Goal: Download file/media

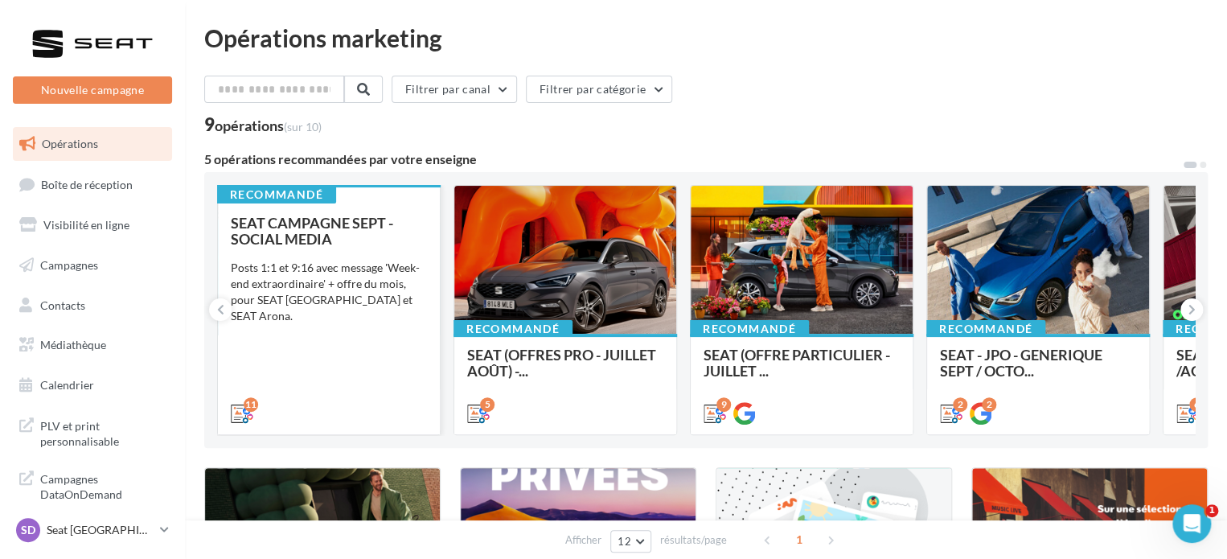
click at [392, 330] on div "SEAT CAMPAGNE SEPT - SOCIAL MEDIA Posts 1:1 et 9:16 avec message 'Week-end extr…" at bounding box center [329, 317] width 196 height 205
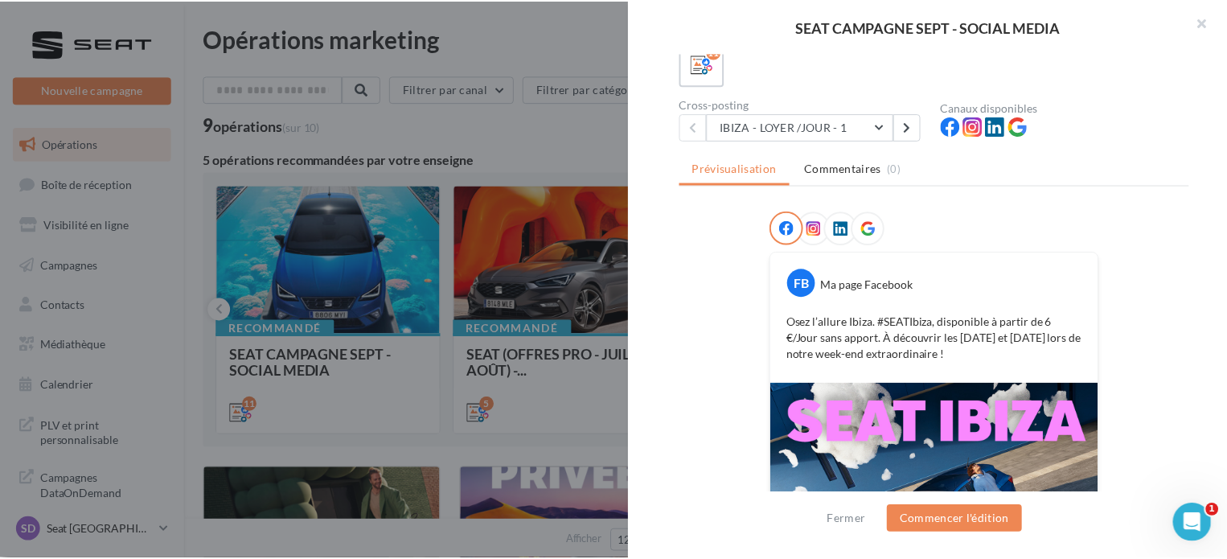
scroll to position [334, 0]
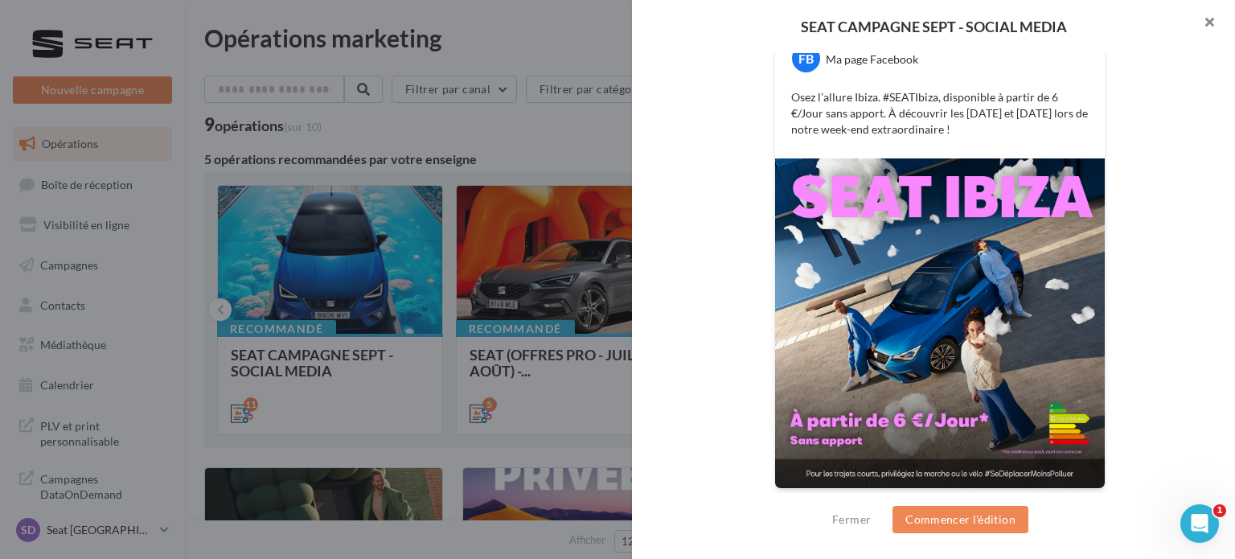
click at [1203, 20] on button "button" at bounding box center [1202, 24] width 64 height 48
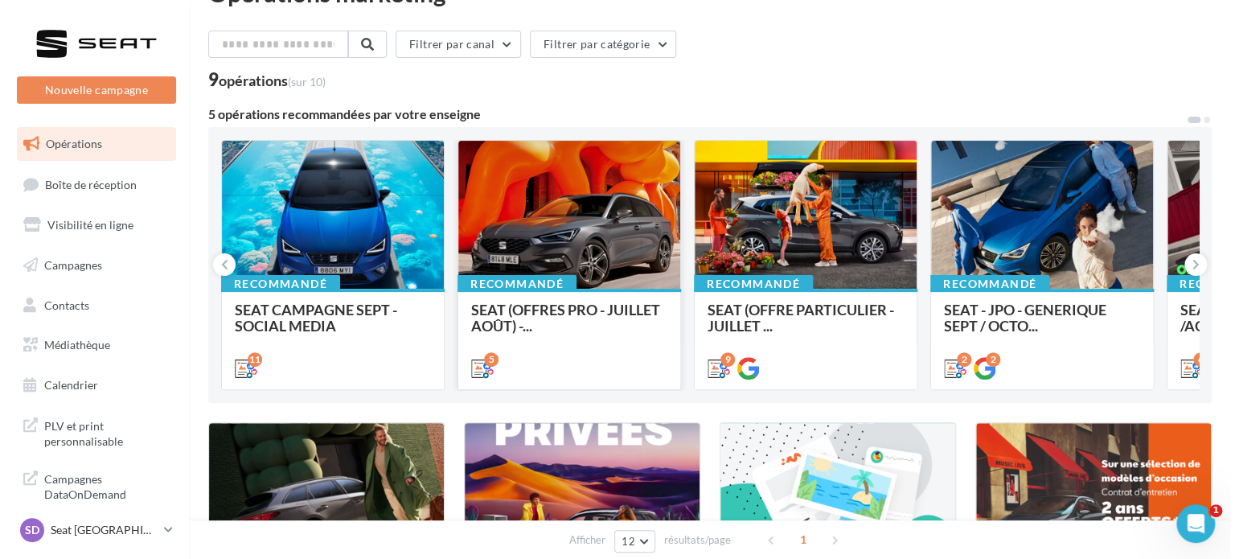
scroll to position [42, 0]
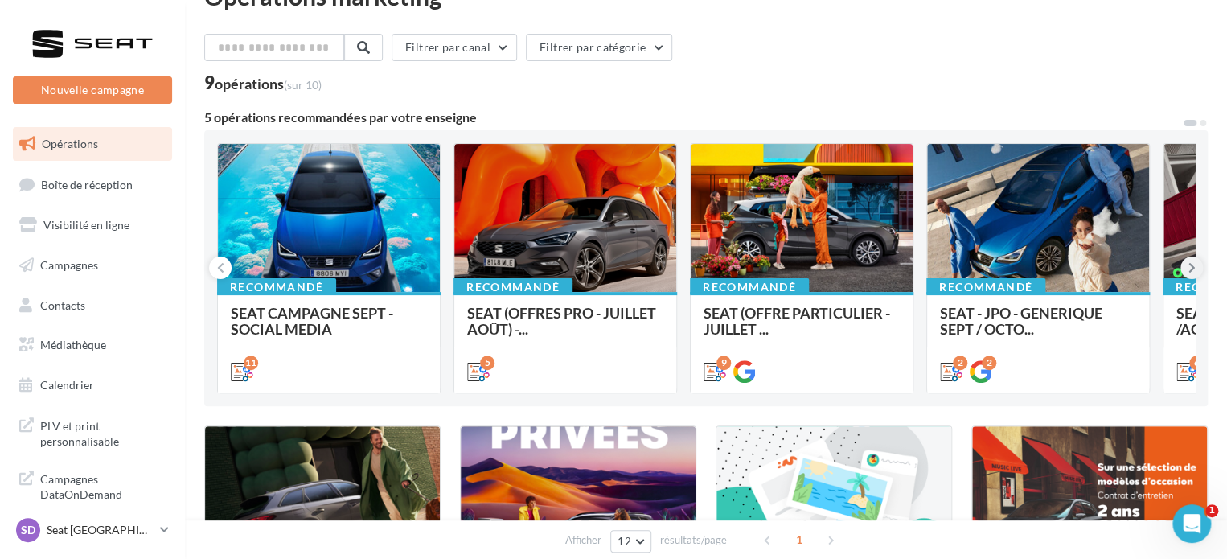
click at [1188, 269] on icon at bounding box center [1191, 268] width 7 height 16
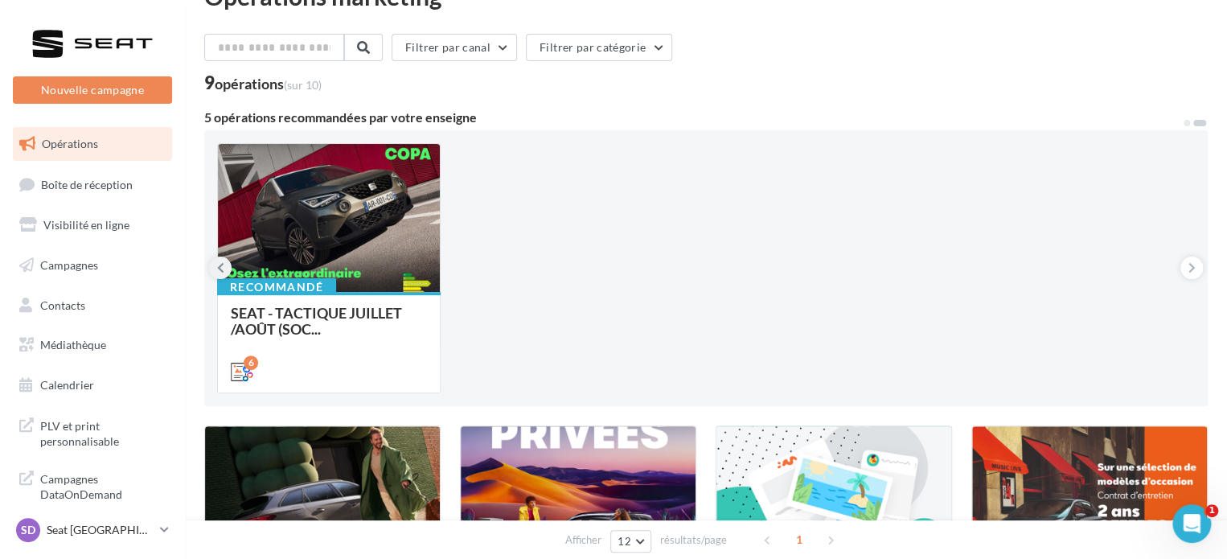
click at [219, 266] on icon at bounding box center [220, 268] width 7 height 16
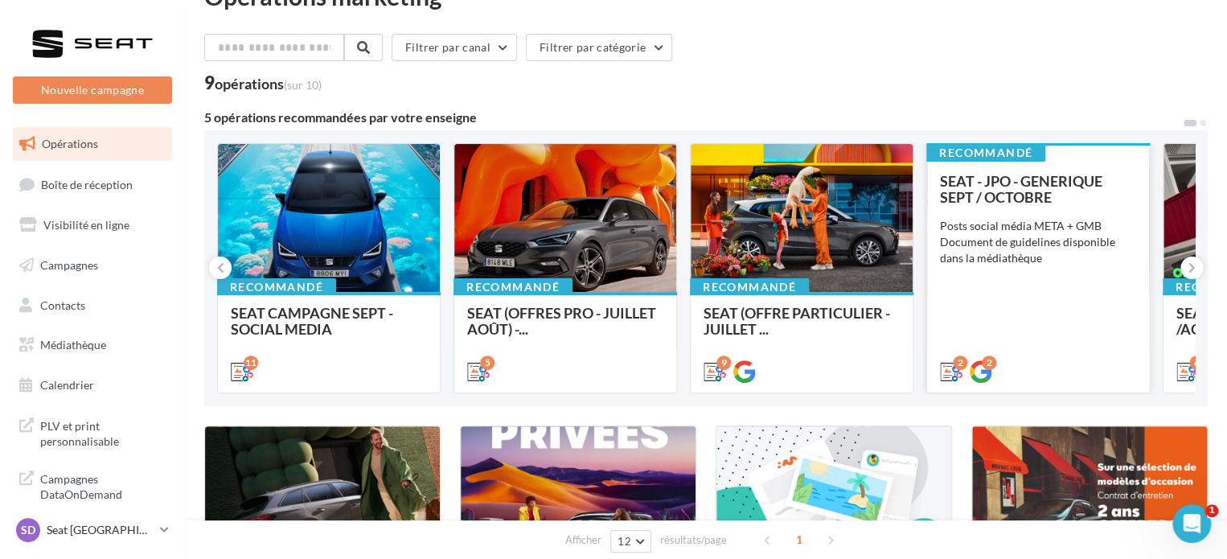
click at [1062, 215] on div "SEAT - JPO - GENERIQUE SEPT / OCTOBRE Posts social média META + GMB Document de…" at bounding box center [1038, 275] width 196 height 205
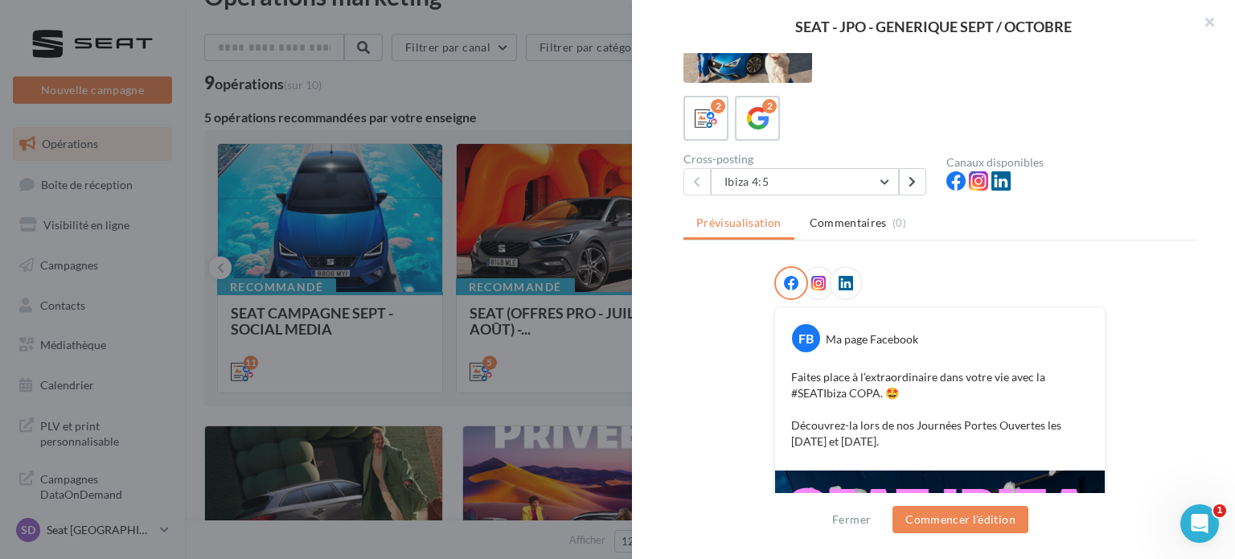
scroll to position [55, 0]
click at [862, 182] on button "Ibiza 4:5" at bounding box center [805, 180] width 188 height 27
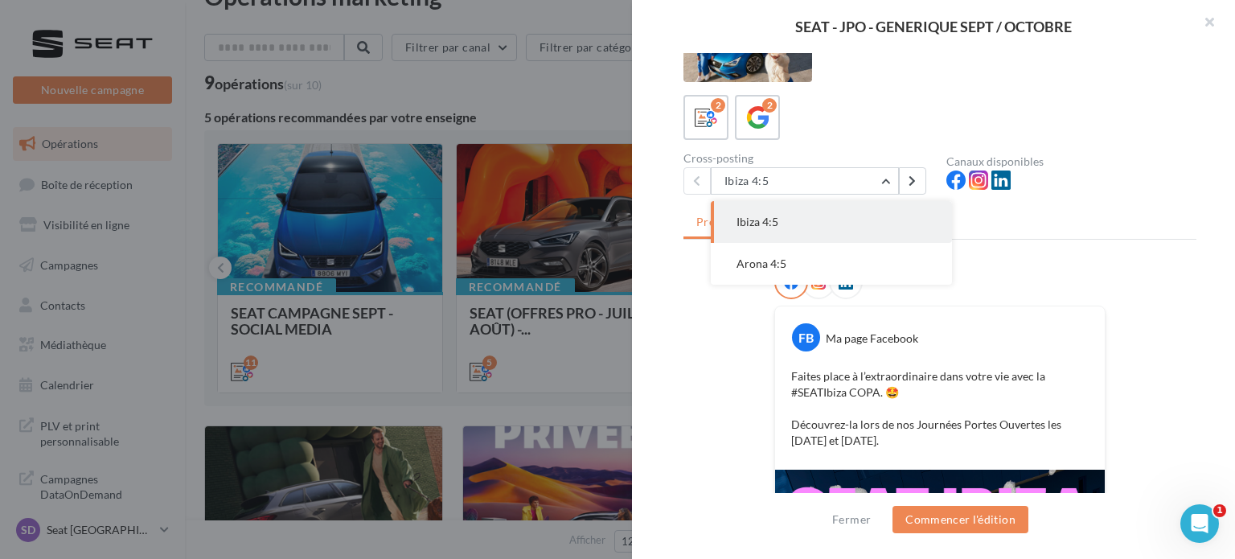
click at [862, 113] on div "2 2" at bounding box center [939, 117] width 513 height 45
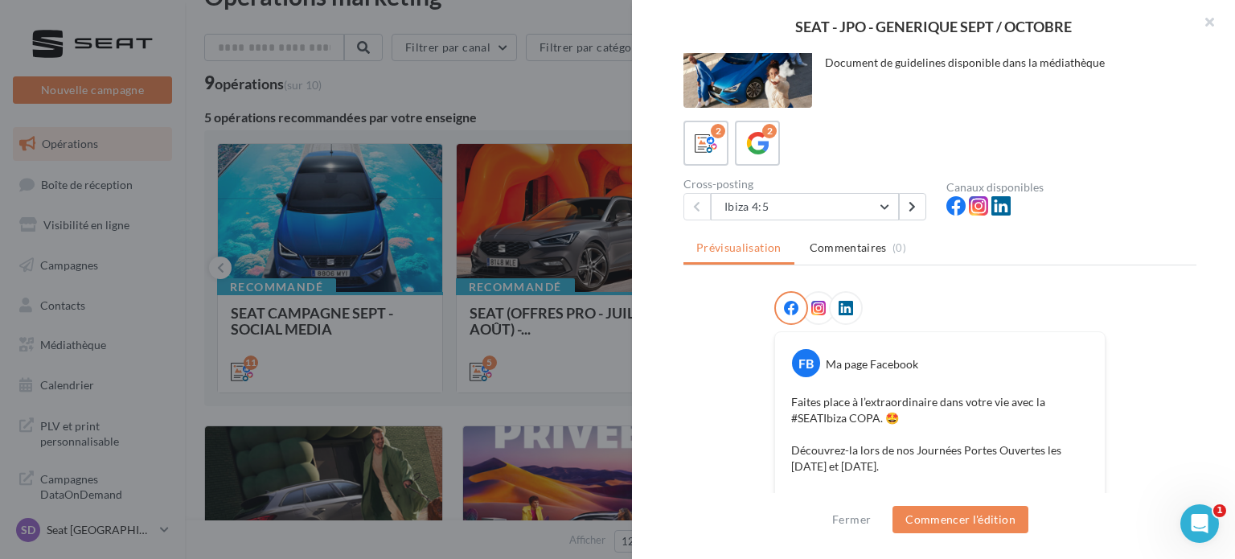
scroll to position [0, 0]
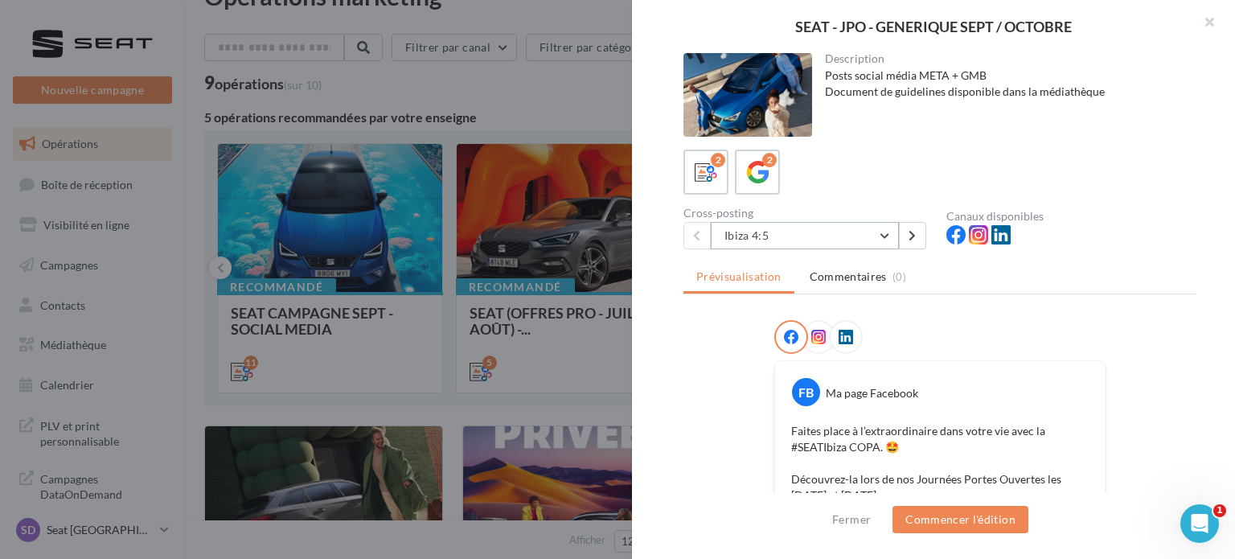
click at [820, 238] on button "Ibiza 4:5" at bounding box center [805, 235] width 188 height 27
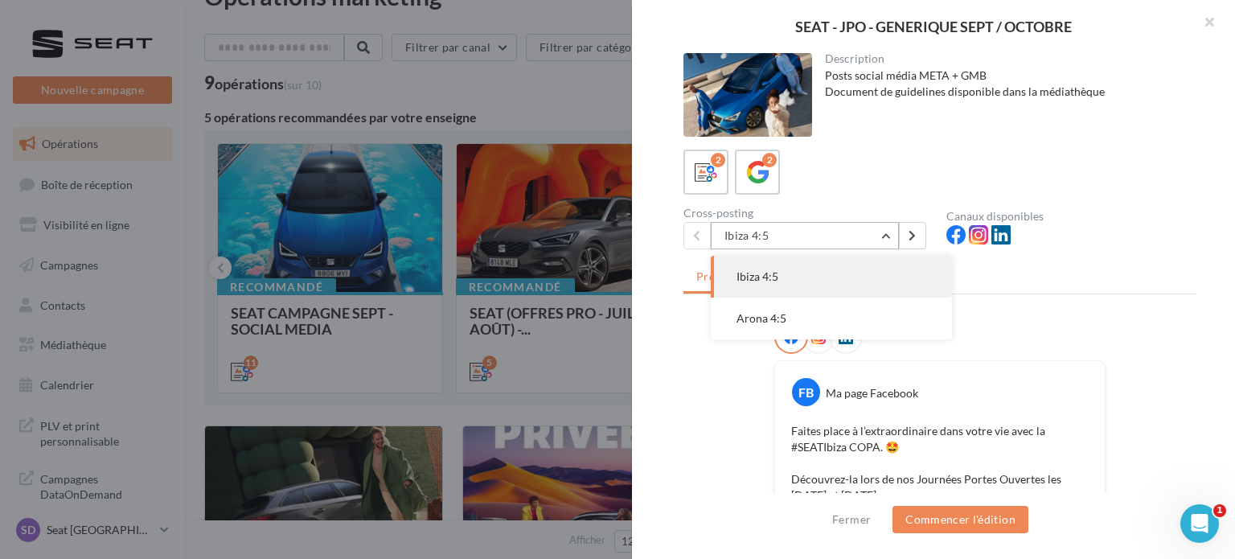
click at [820, 238] on button "Ibiza 4:5" at bounding box center [805, 235] width 188 height 27
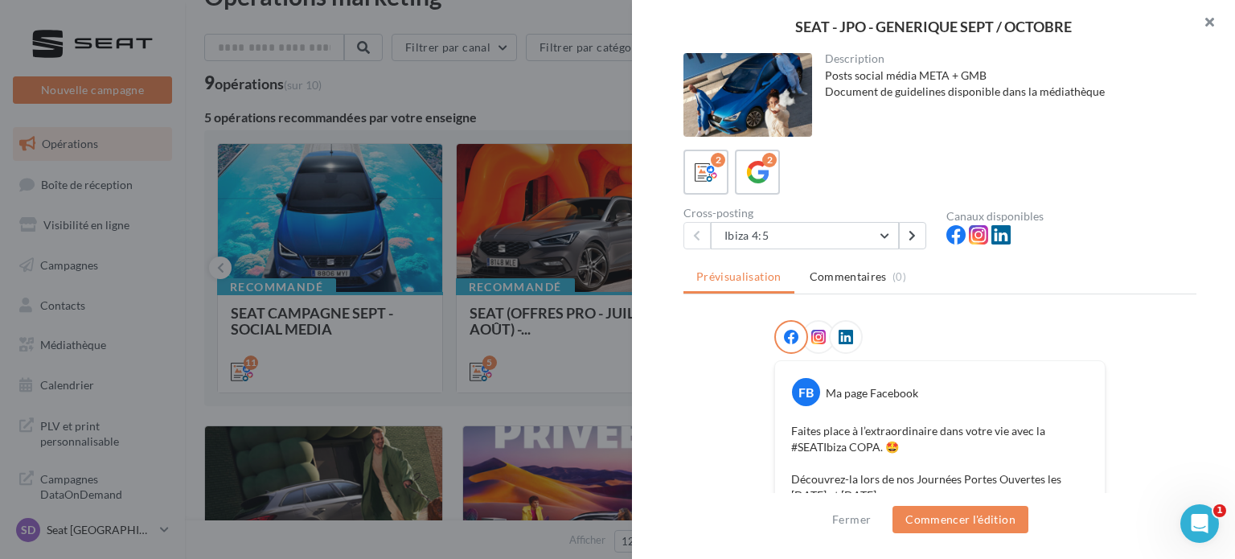
click at [1209, 18] on button "button" at bounding box center [1202, 24] width 64 height 48
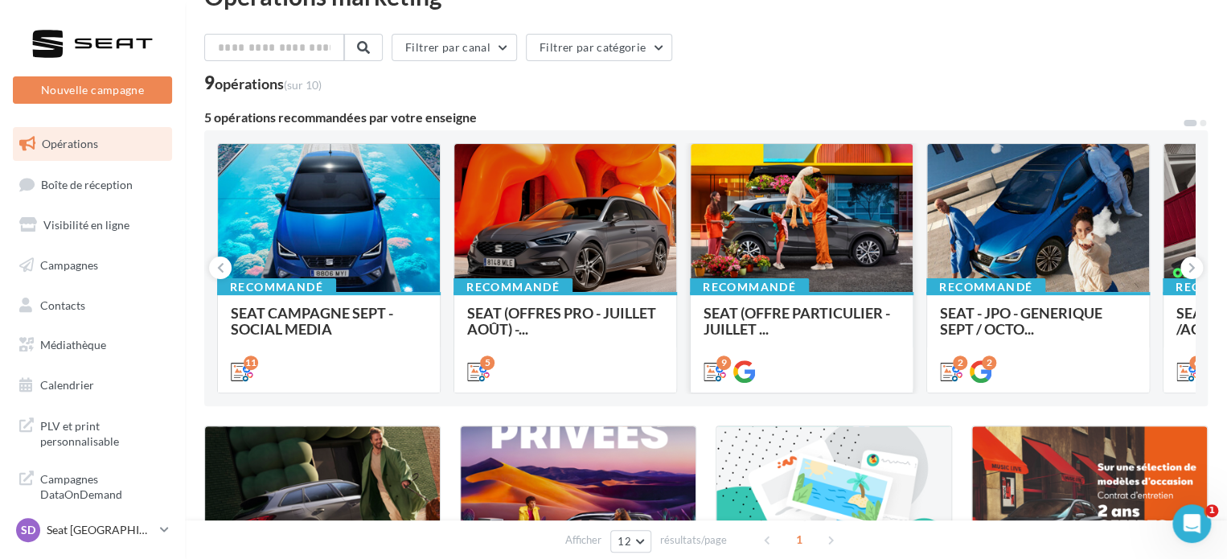
click at [781, 218] on div at bounding box center [801, 219] width 222 height 150
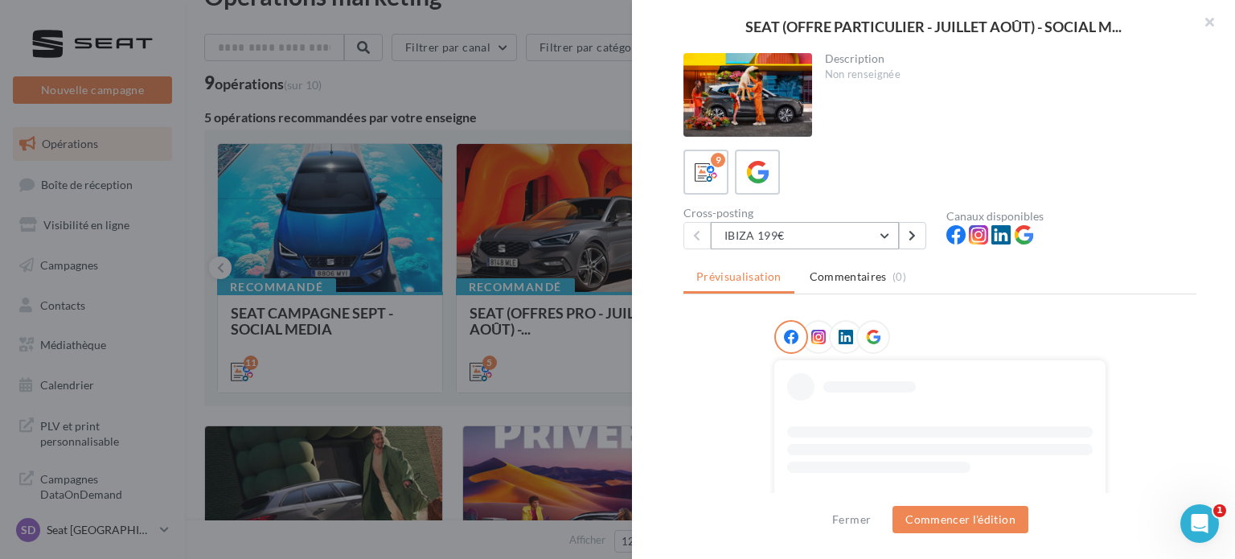
click at [829, 231] on button "IBIZA 199€" at bounding box center [805, 235] width 188 height 27
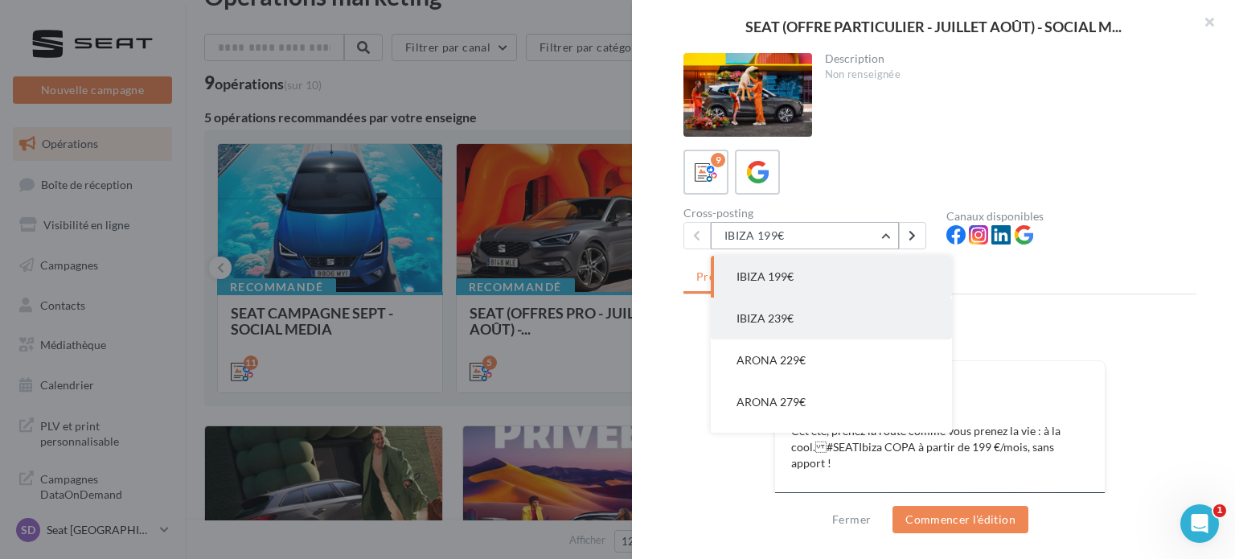
scroll to position [199, 0]
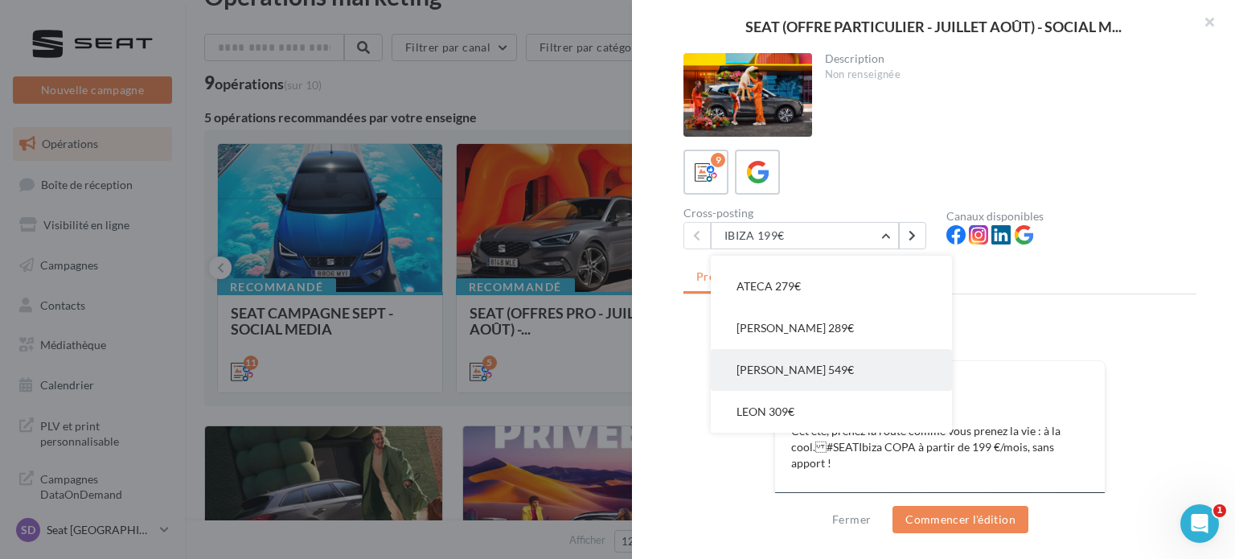
click at [783, 384] on button "LEON 549€" at bounding box center [831, 370] width 241 height 42
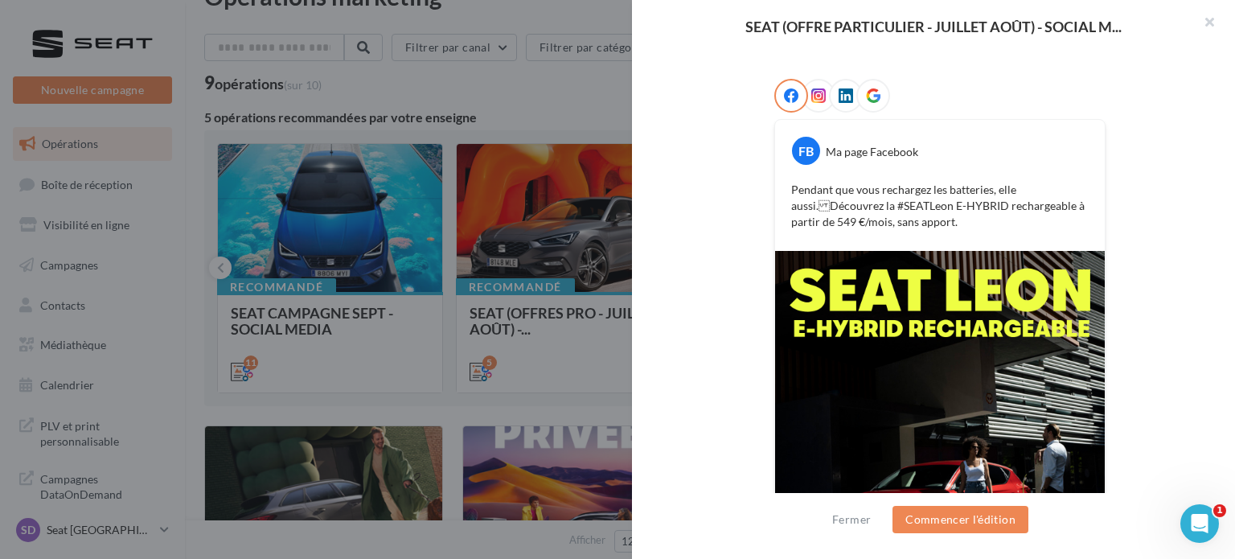
scroll to position [0, 0]
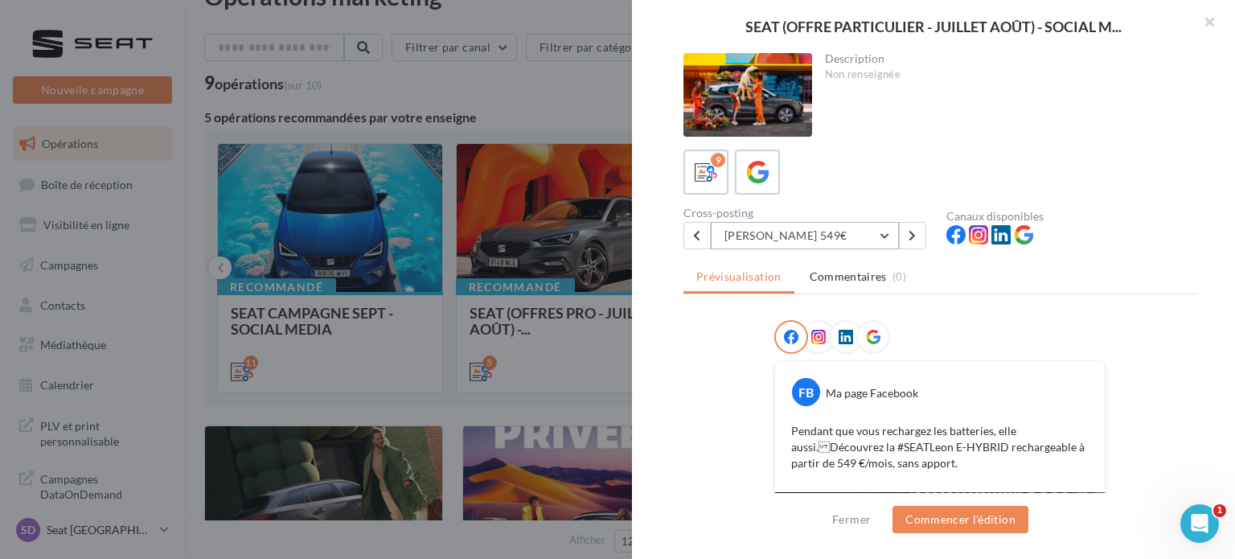
click at [887, 227] on button "LEON 549€" at bounding box center [805, 235] width 188 height 27
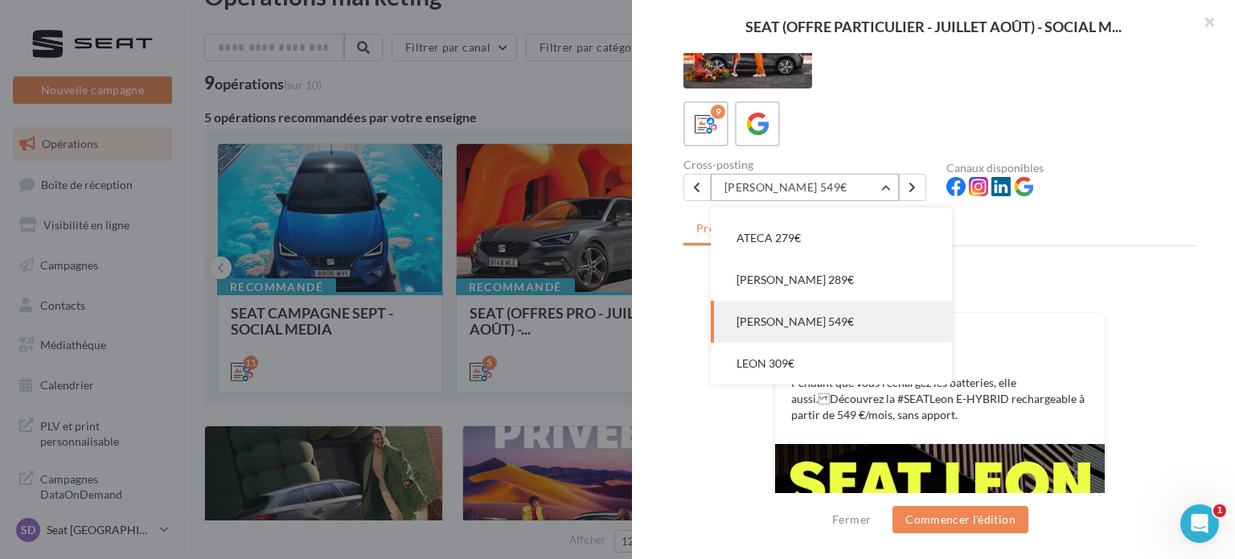
scroll to position [50, 0]
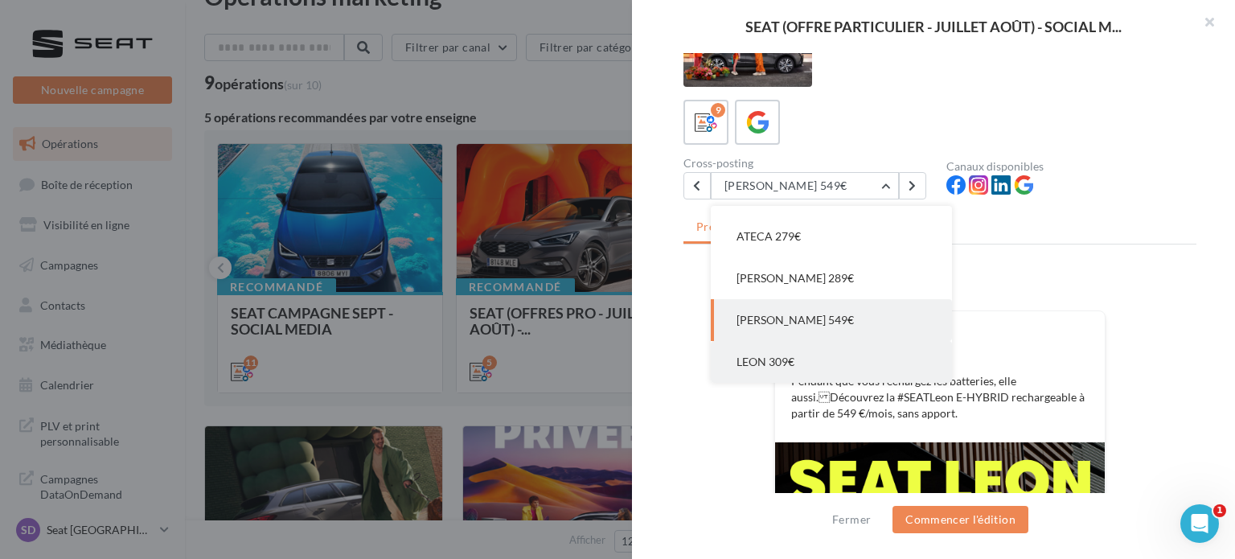
click at [806, 350] on button "LEON 309€" at bounding box center [831, 362] width 241 height 42
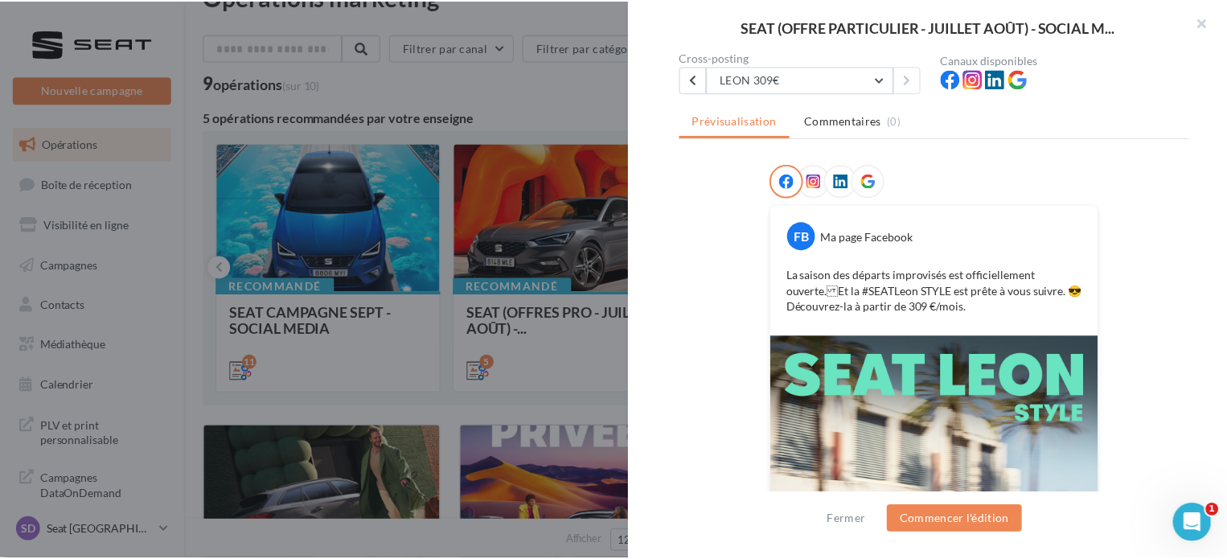
scroll to position [416, 0]
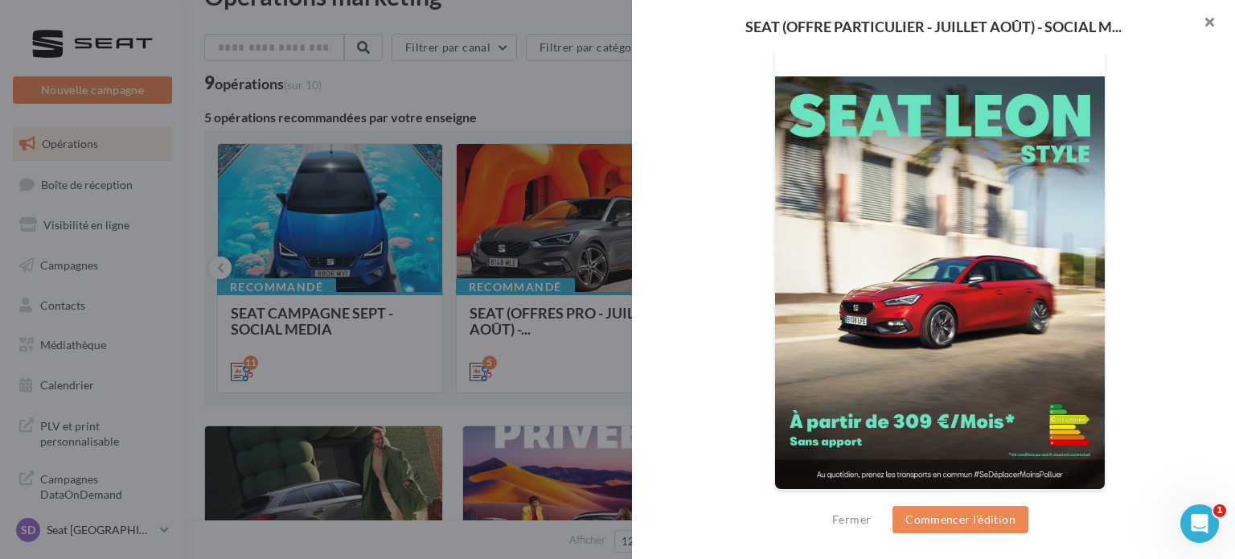
click at [1218, 15] on button "button" at bounding box center [1202, 24] width 64 height 48
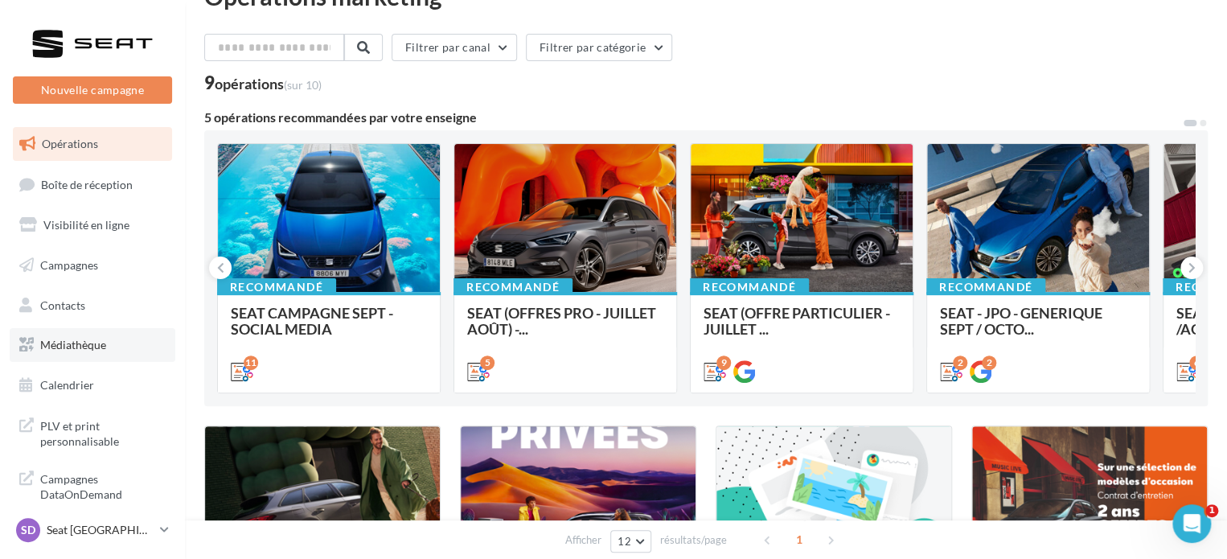
click at [86, 346] on span "Médiathèque" at bounding box center [73, 345] width 66 height 14
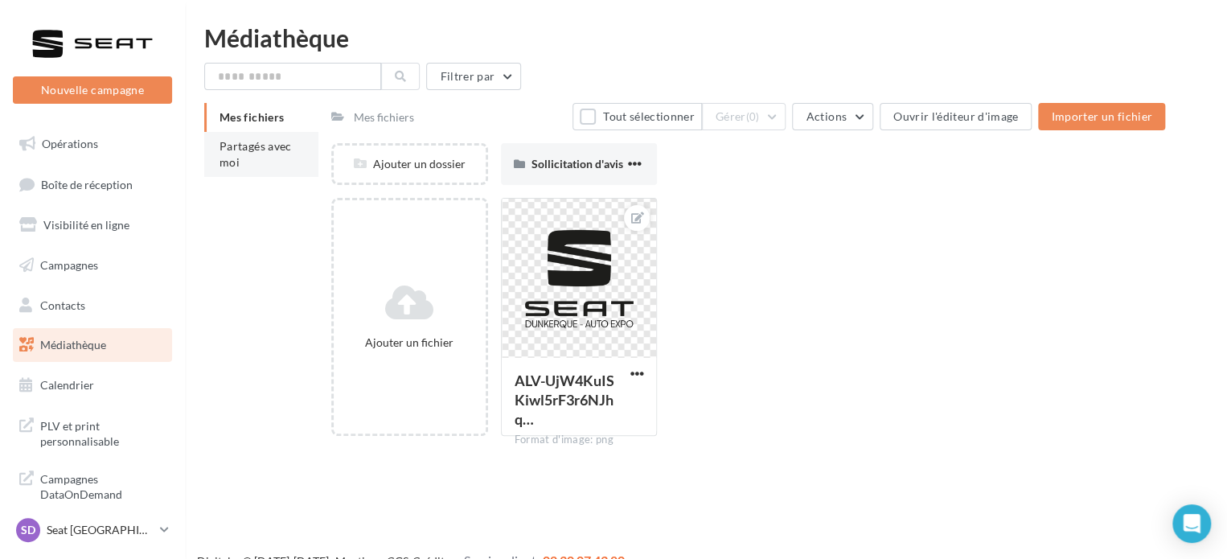
click at [264, 154] on li "Partagés avec moi" at bounding box center [261, 154] width 114 height 45
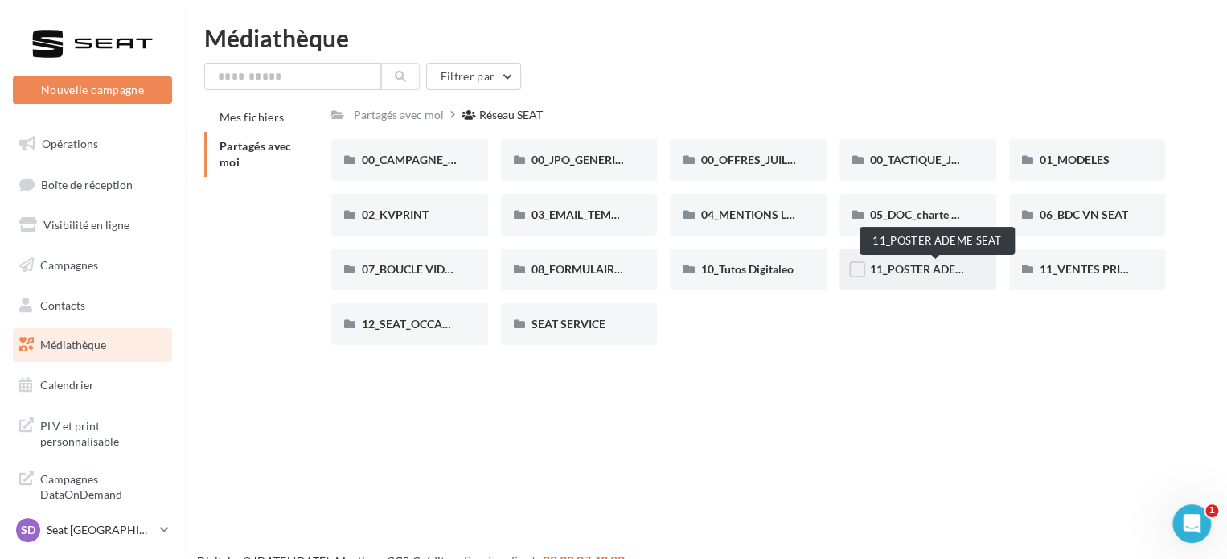
click at [897, 269] on span "11_POSTER ADEME SEAT" at bounding box center [935, 269] width 131 height 14
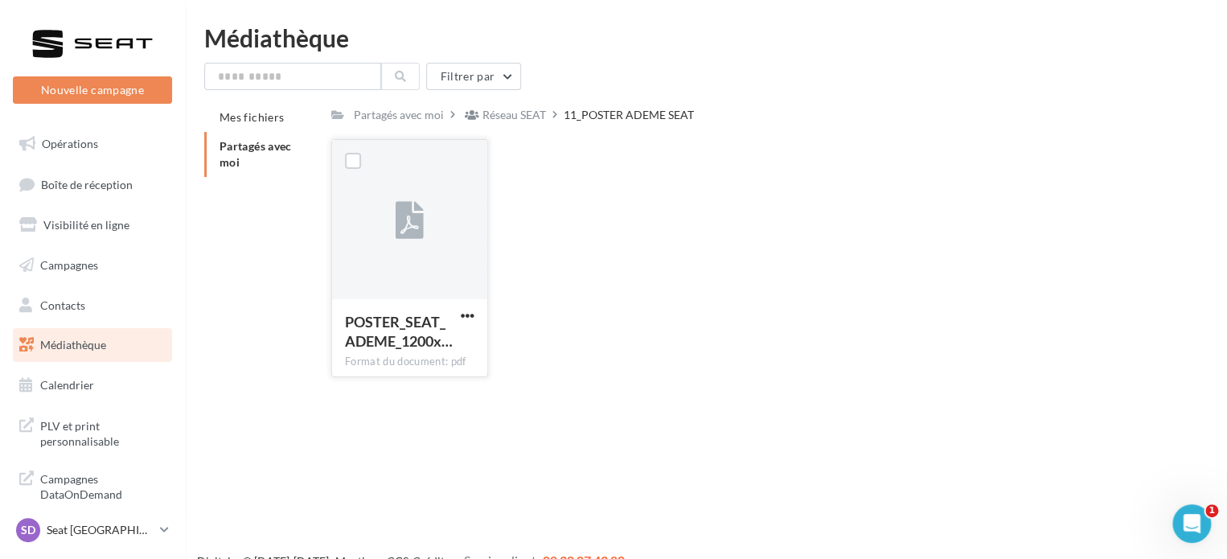
click at [421, 211] on icon at bounding box center [409, 221] width 28 height 37
click at [231, 154] on li "Partagés avec moi" at bounding box center [261, 154] width 114 height 45
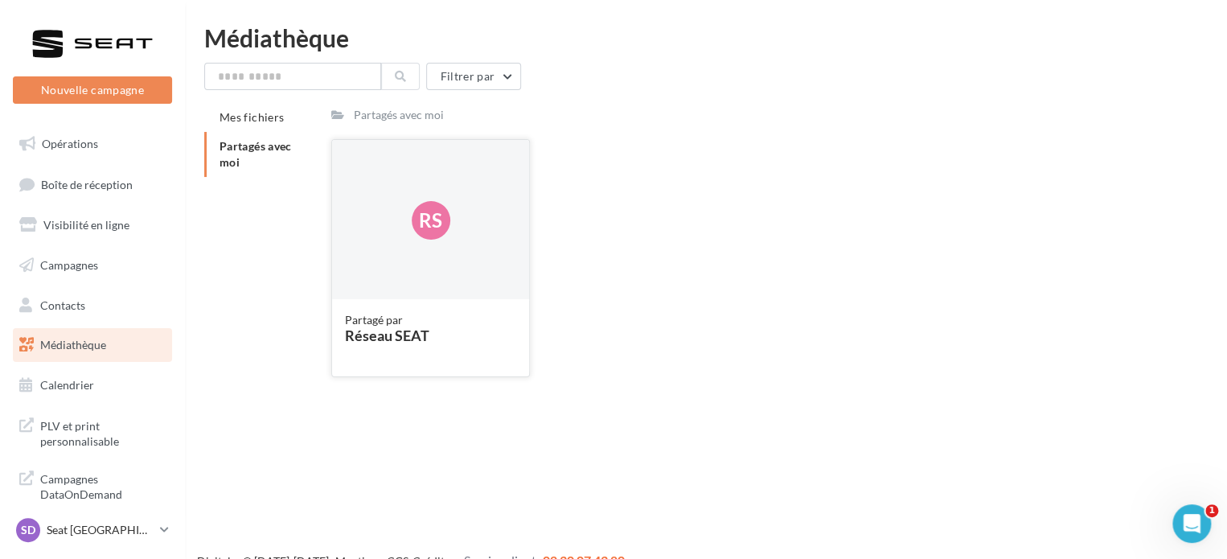
click at [406, 260] on div "Rs" at bounding box center [430, 220] width 197 height 161
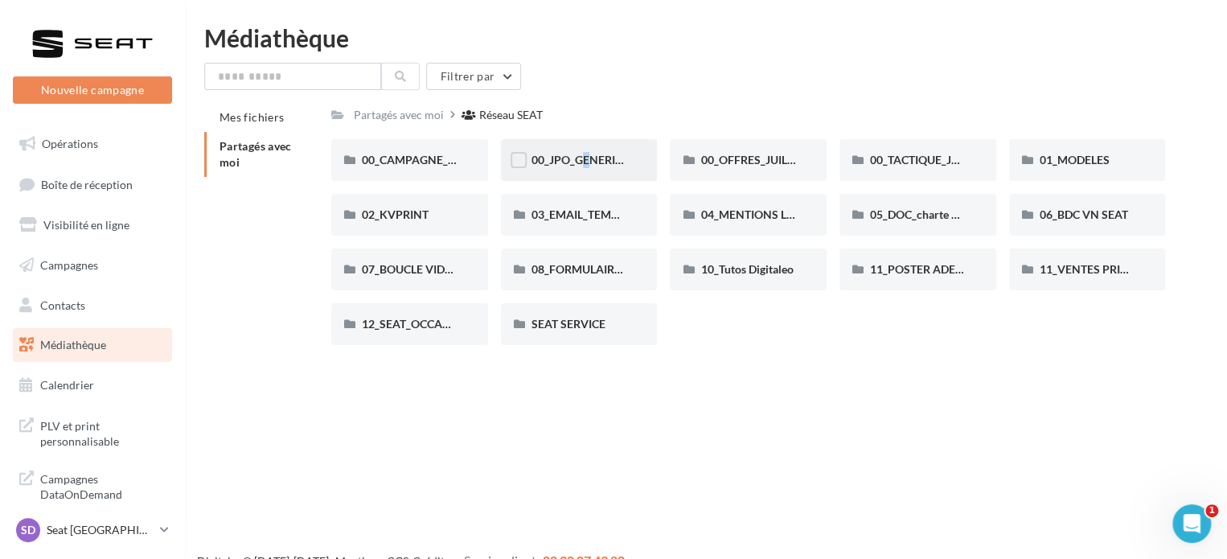
drag, startPoint x: 570, startPoint y: 151, endPoint x: 580, endPoint y: 154, distance: 10.9
click at [580, 154] on div "00_JPO_GENERIQUE IBIZA ARONA" at bounding box center [579, 160] width 157 height 42
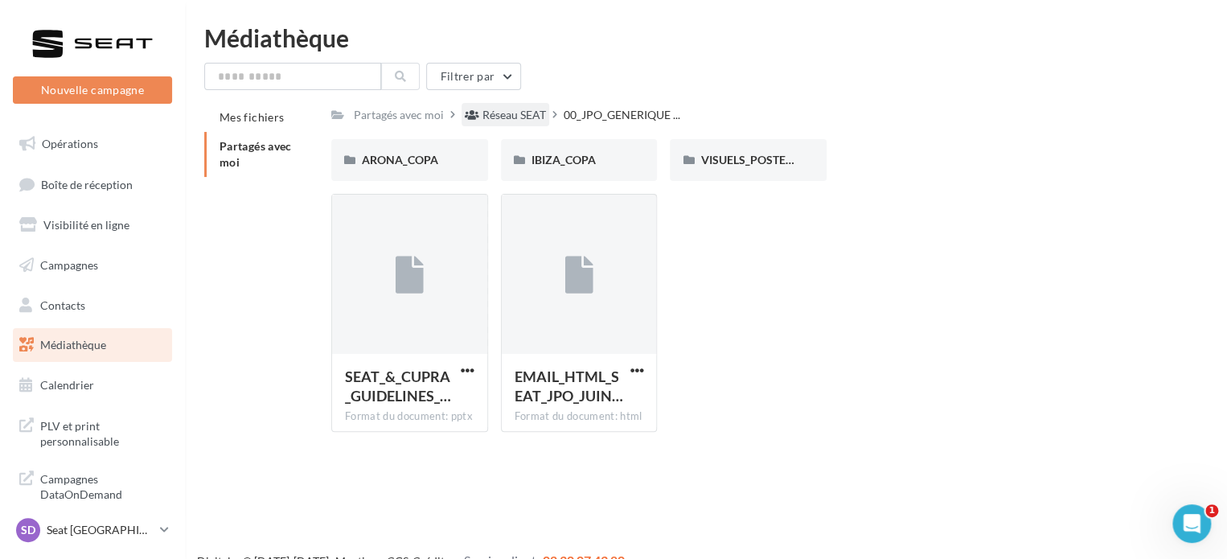
click at [516, 105] on div "Réseau SEAT" at bounding box center [505, 114] width 88 height 23
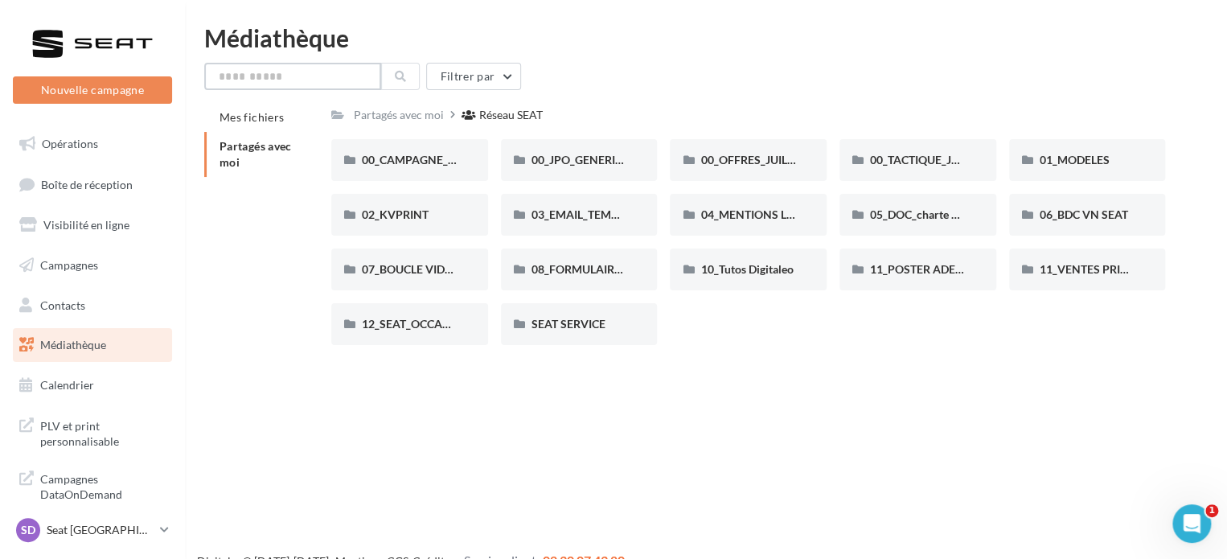
click at [288, 70] on input "text" at bounding box center [292, 76] width 177 height 27
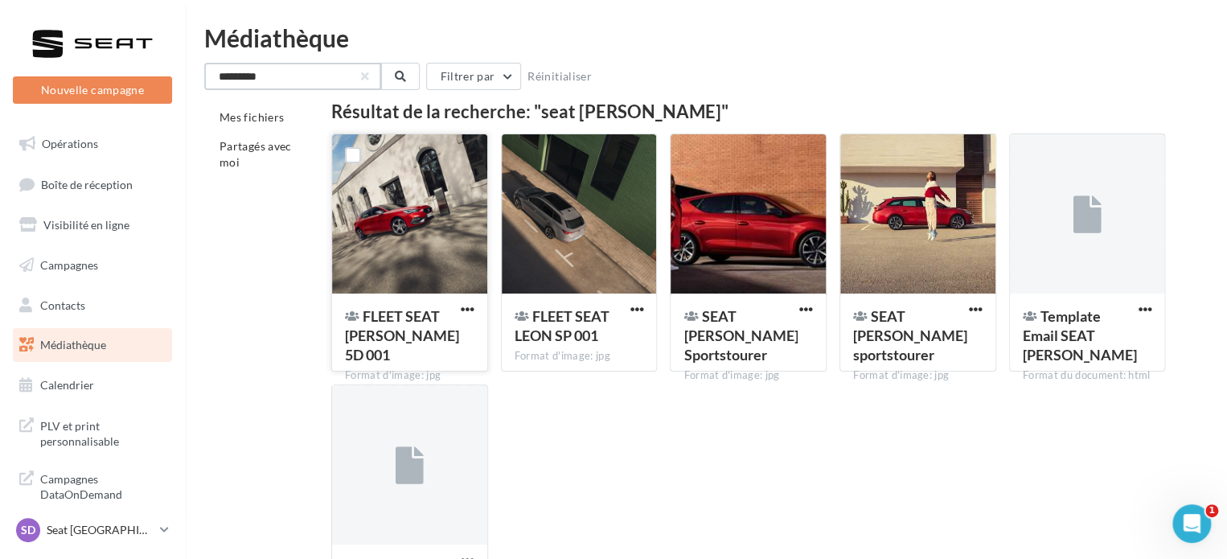
type input "*********"
click at [426, 218] on div at bounding box center [409, 214] width 155 height 161
click at [465, 313] on span "button" at bounding box center [468, 309] width 14 height 14
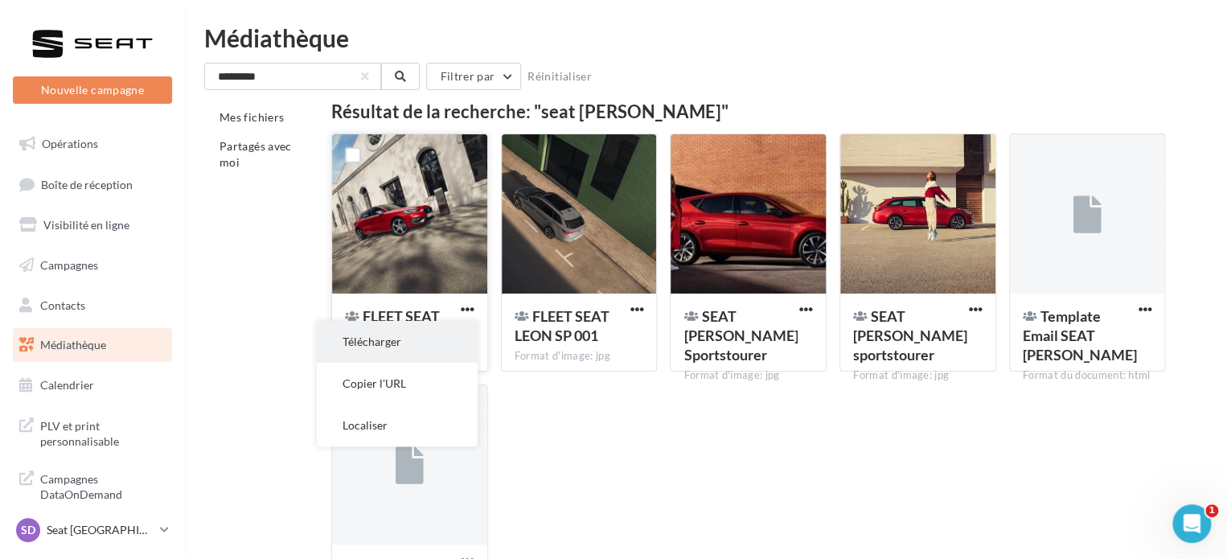
click at [395, 341] on button "Télécharger" at bounding box center [397, 342] width 161 height 42
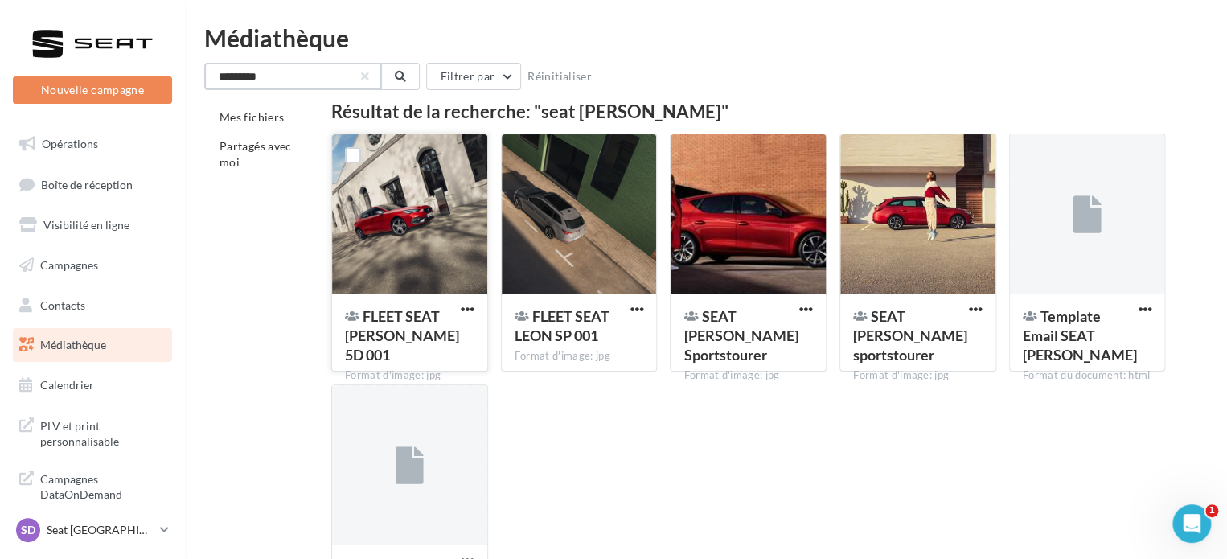
click at [369, 78] on input "*********" at bounding box center [292, 76] width 177 height 27
click at [363, 73] on button "button" at bounding box center [365, 76] width 6 height 6
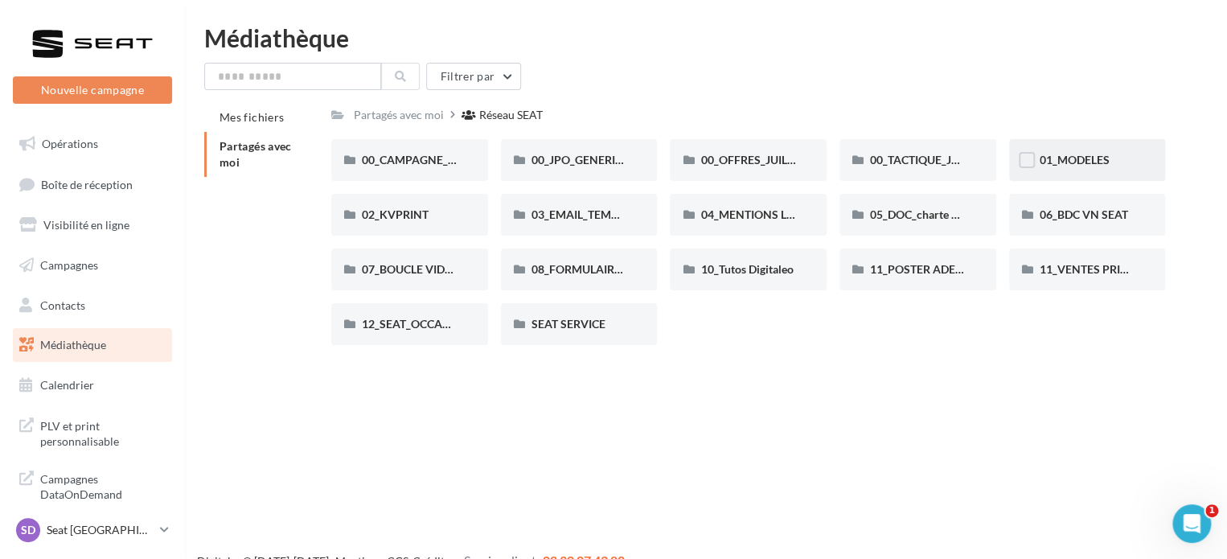
click at [1067, 153] on div "01_MODELES" at bounding box center [1087, 160] width 96 height 16
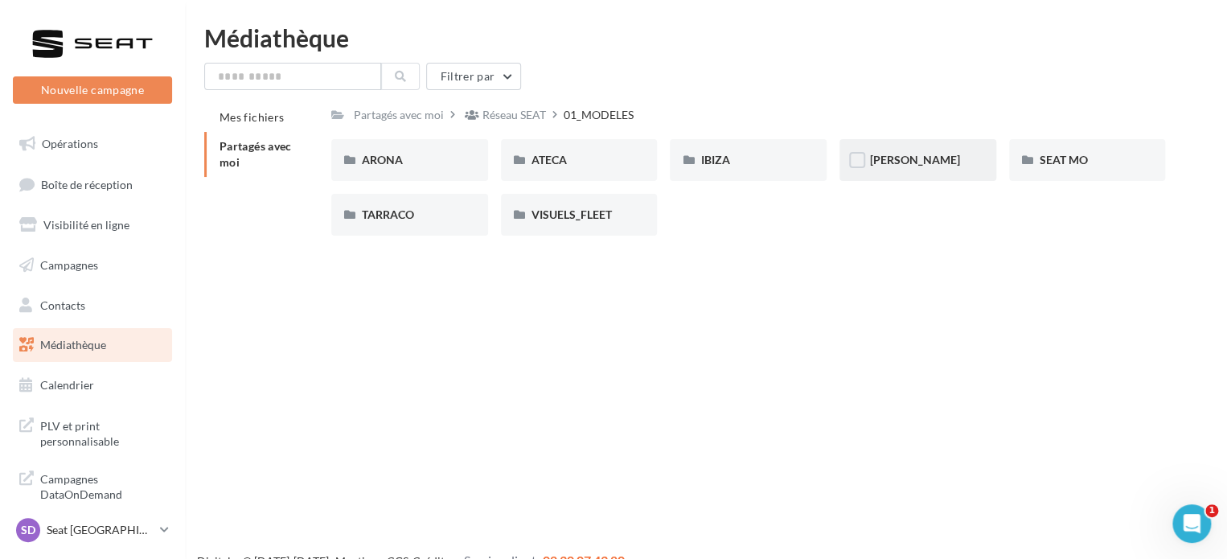
click at [866, 159] on div "LEON" at bounding box center [917, 160] width 157 height 42
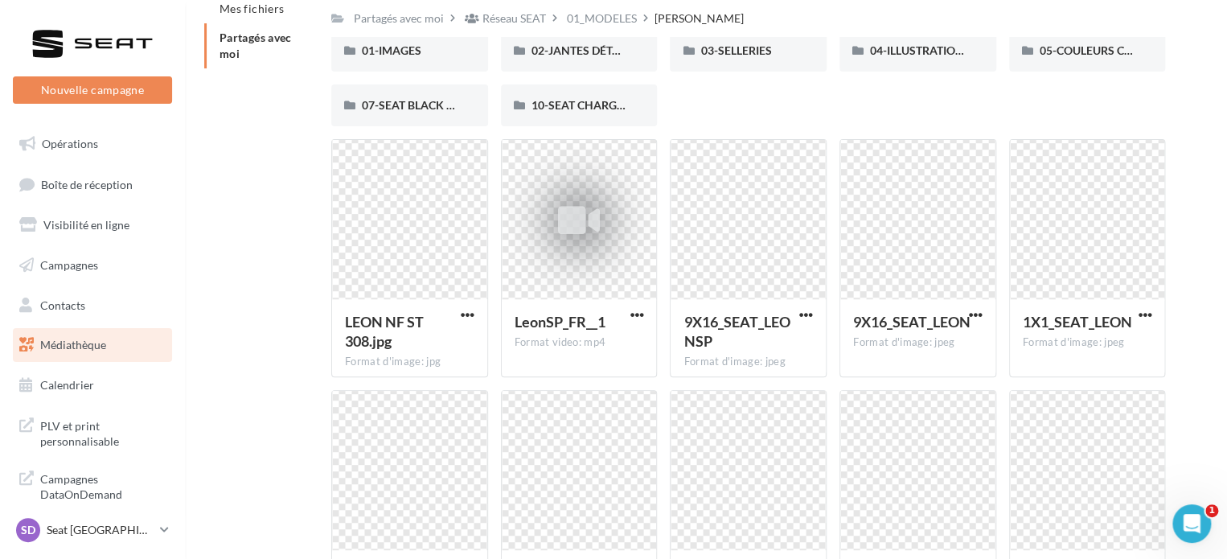
scroll to position [118, 0]
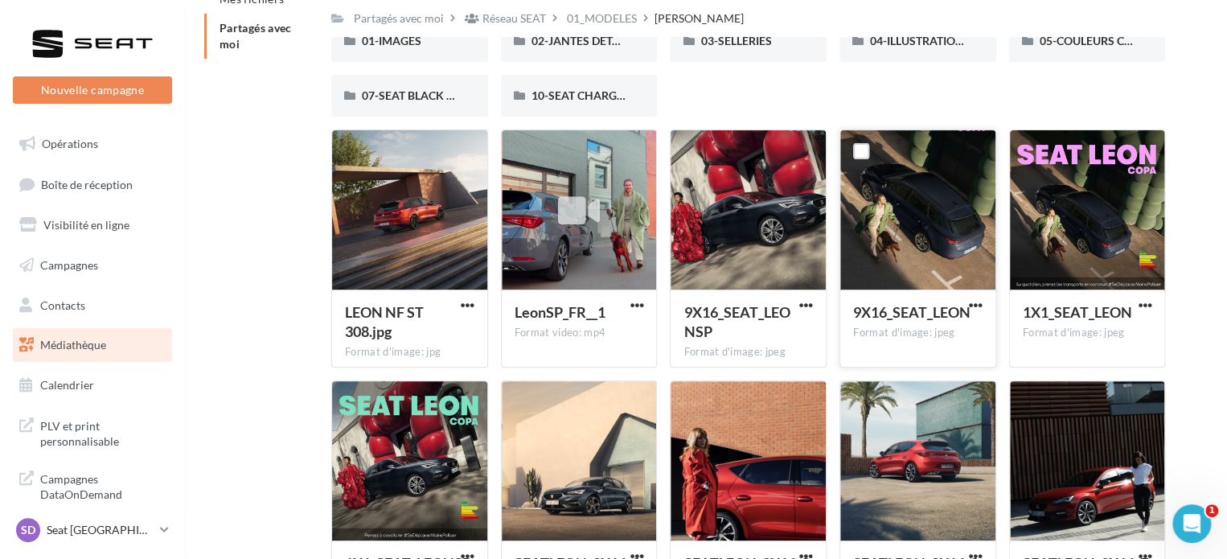
click at [948, 241] on div at bounding box center [917, 210] width 155 height 161
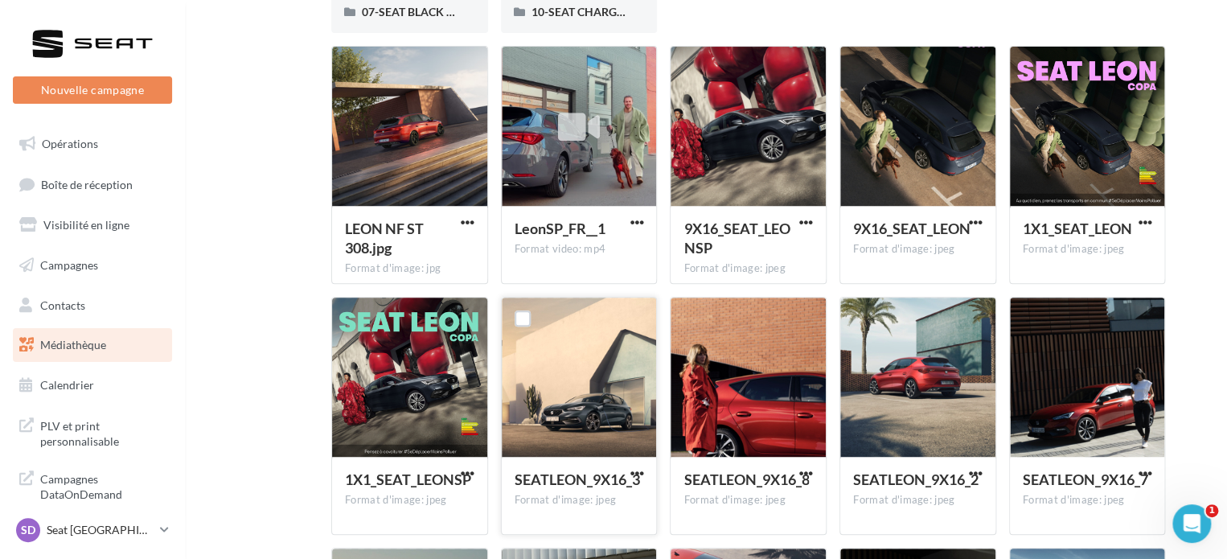
scroll to position [23, 0]
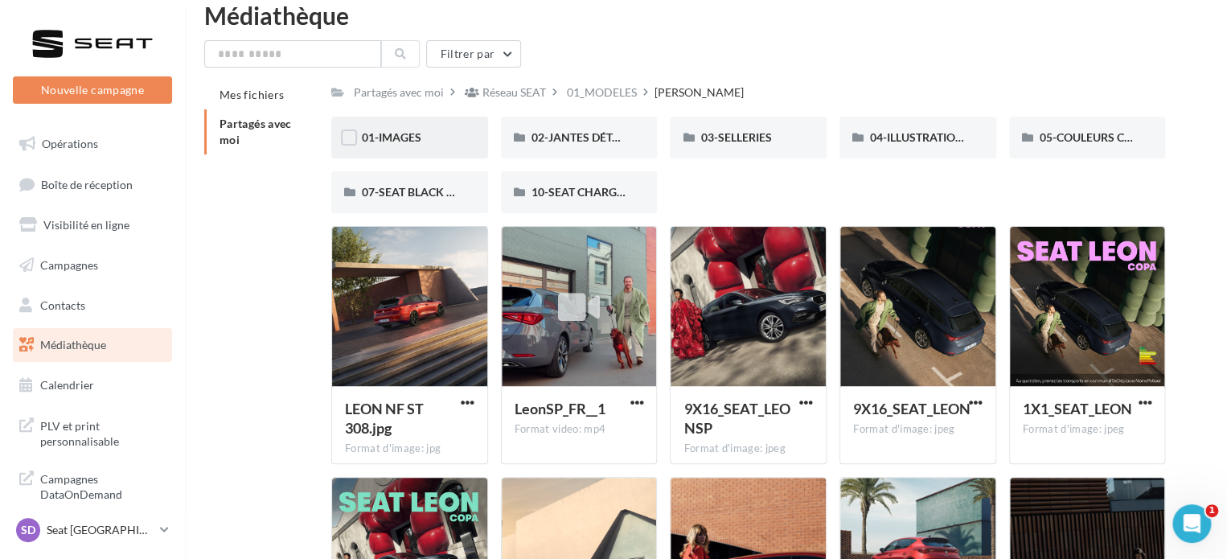
click at [429, 130] on div "01-IMAGES" at bounding box center [410, 137] width 96 height 16
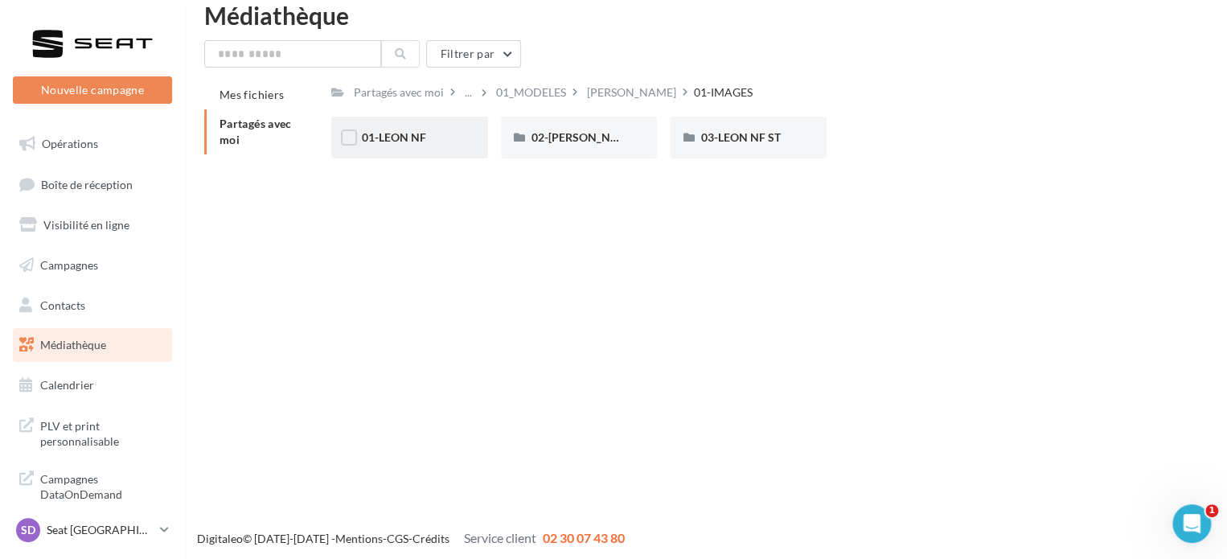
click at [406, 129] on div "01-LEON NF" at bounding box center [409, 138] width 157 height 42
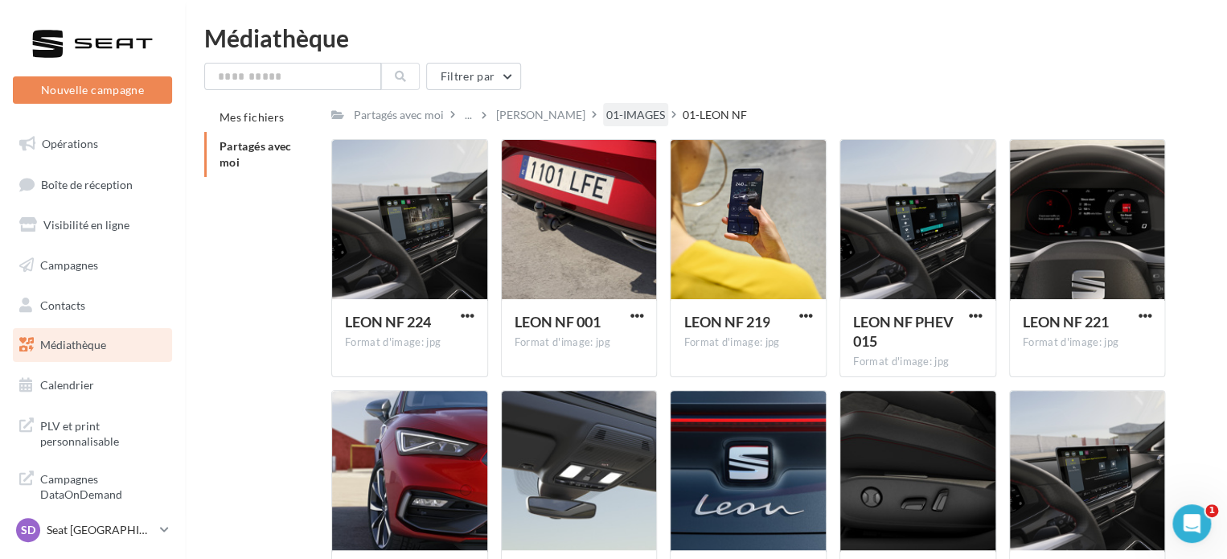
click at [606, 113] on div "01-IMAGES" at bounding box center [635, 115] width 59 height 16
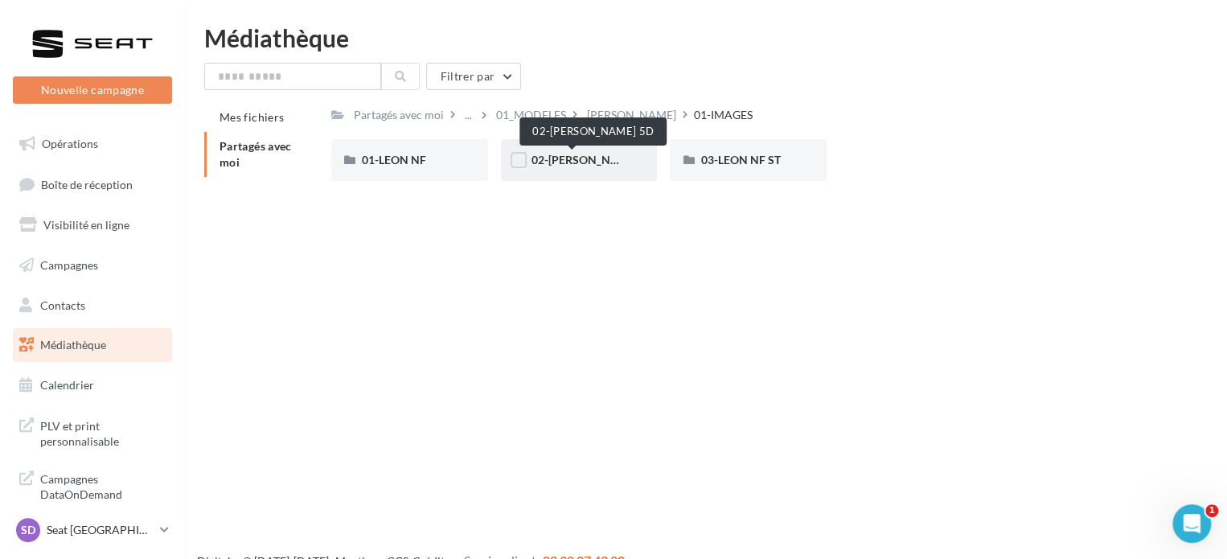
click at [582, 166] on span "02-LEON NF 5D" at bounding box center [593, 160] width 124 height 14
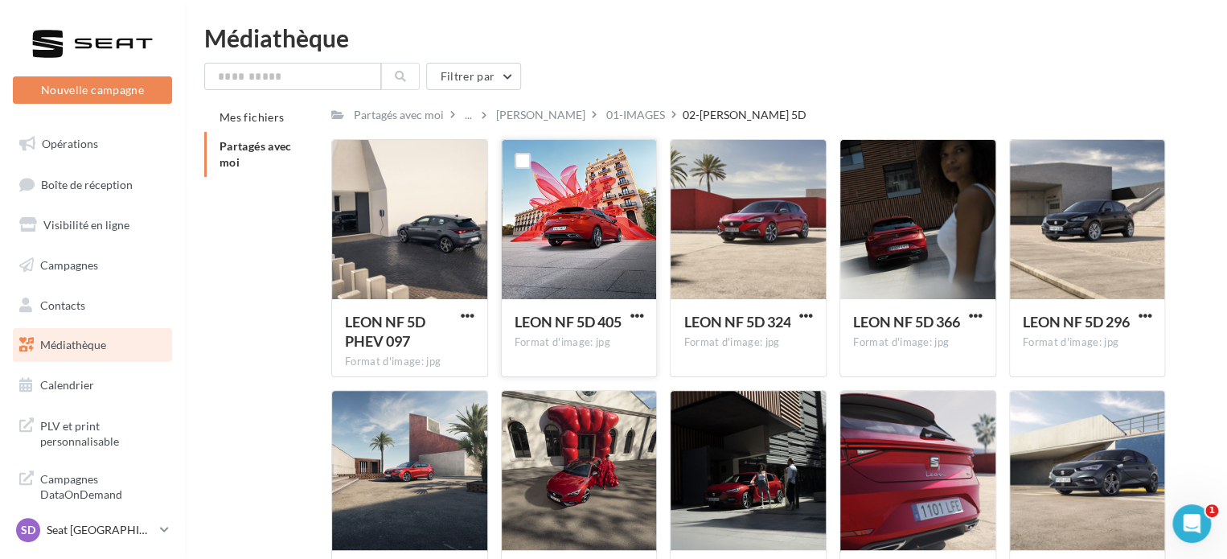
click at [590, 241] on div at bounding box center [579, 220] width 155 height 161
click at [599, 244] on div at bounding box center [579, 220] width 155 height 161
click at [637, 309] on span "button" at bounding box center [636, 316] width 14 height 14
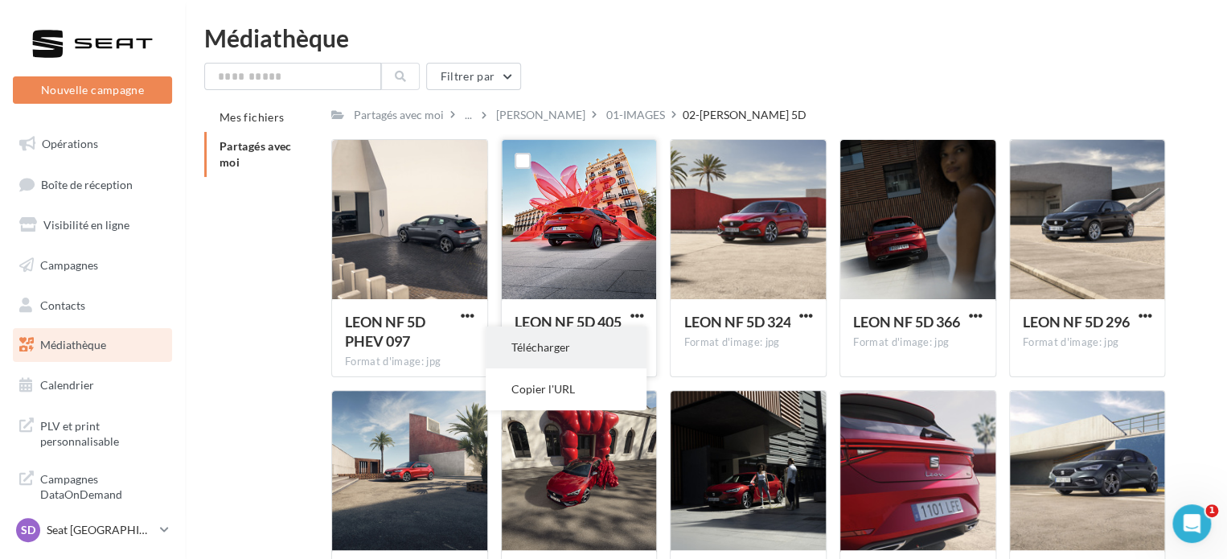
click at [572, 349] on button "Télécharger" at bounding box center [566, 347] width 161 height 42
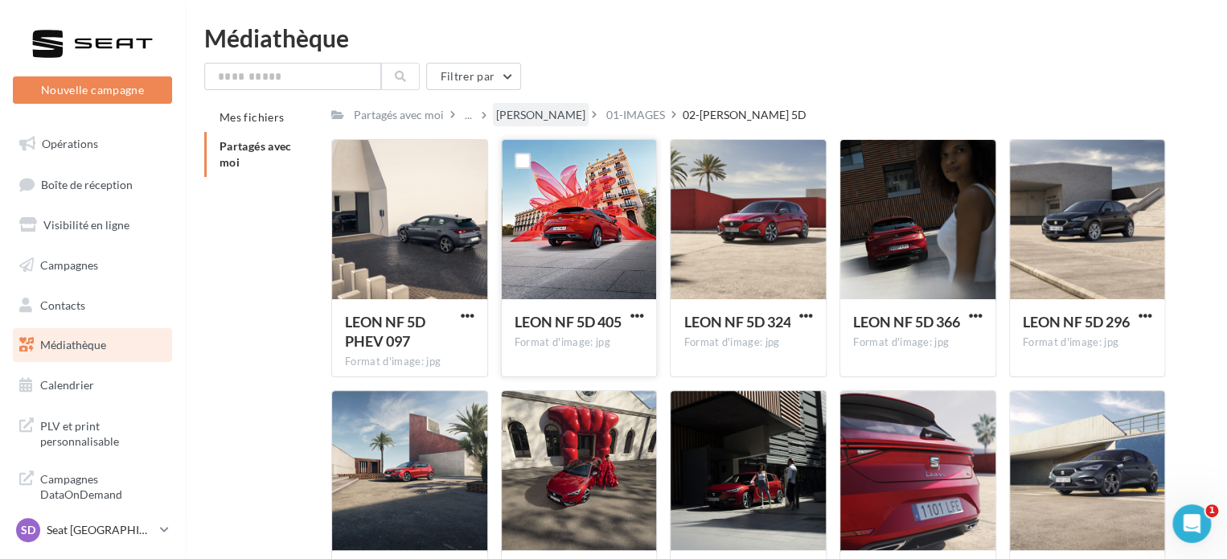
click at [509, 116] on div "LEON" at bounding box center [540, 115] width 89 height 16
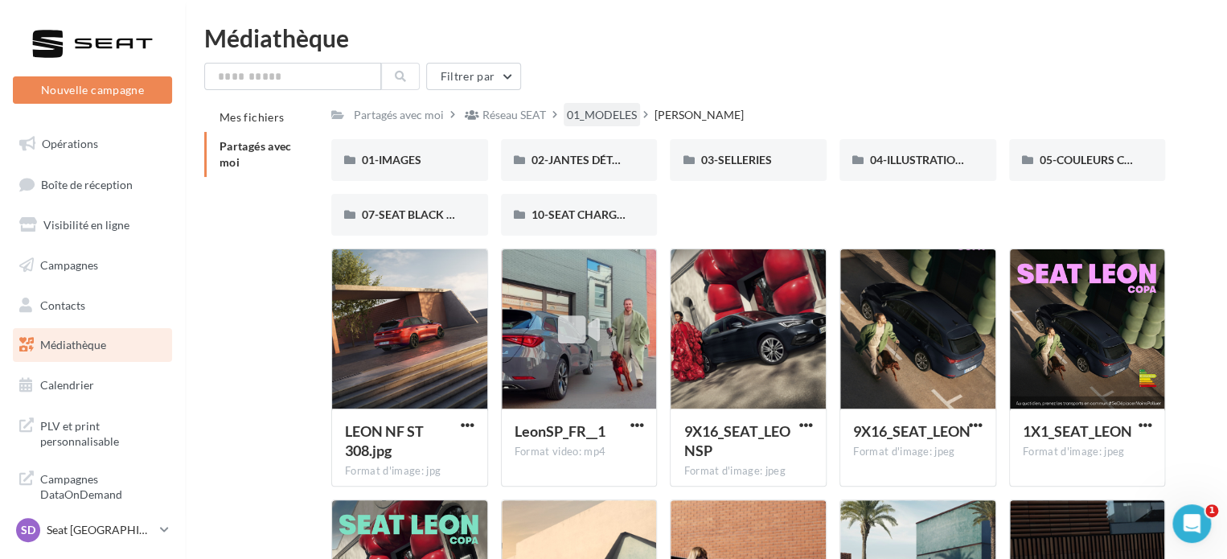
click at [609, 109] on div "01_MODELES" at bounding box center [602, 115] width 70 height 16
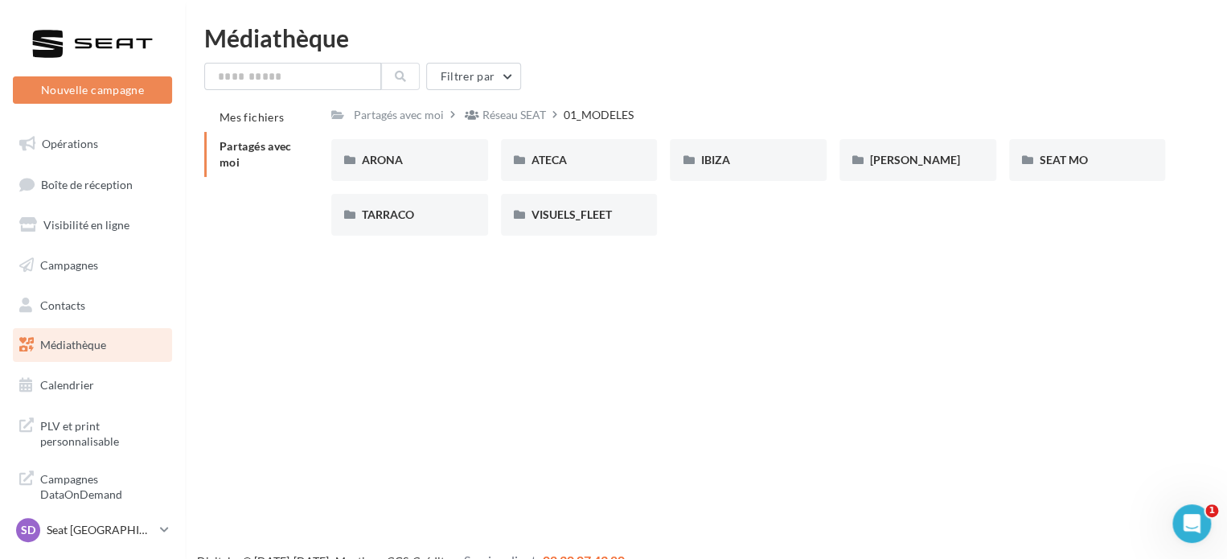
click at [627, 343] on div "Nouvelle campagne Nouvelle campagne Opérations Boîte de réception Visibilité en…" at bounding box center [613, 305] width 1227 height 559
click at [414, 166] on div "ARONA" at bounding box center [410, 160] width 96 height 16
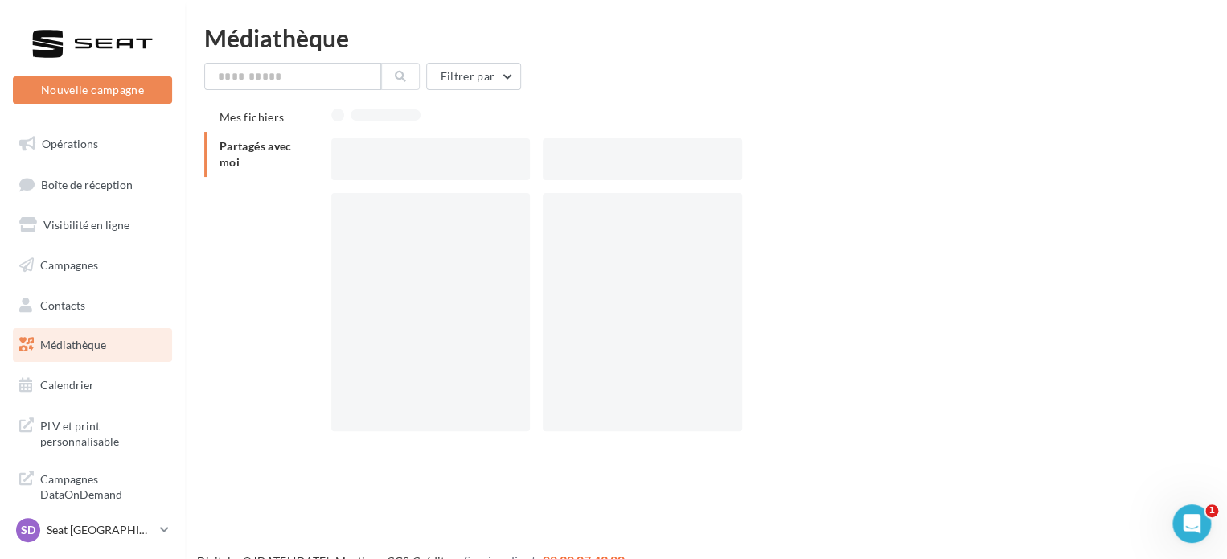
click at [414, 166] on div at bounding box center [430, 159] width 199 height 42
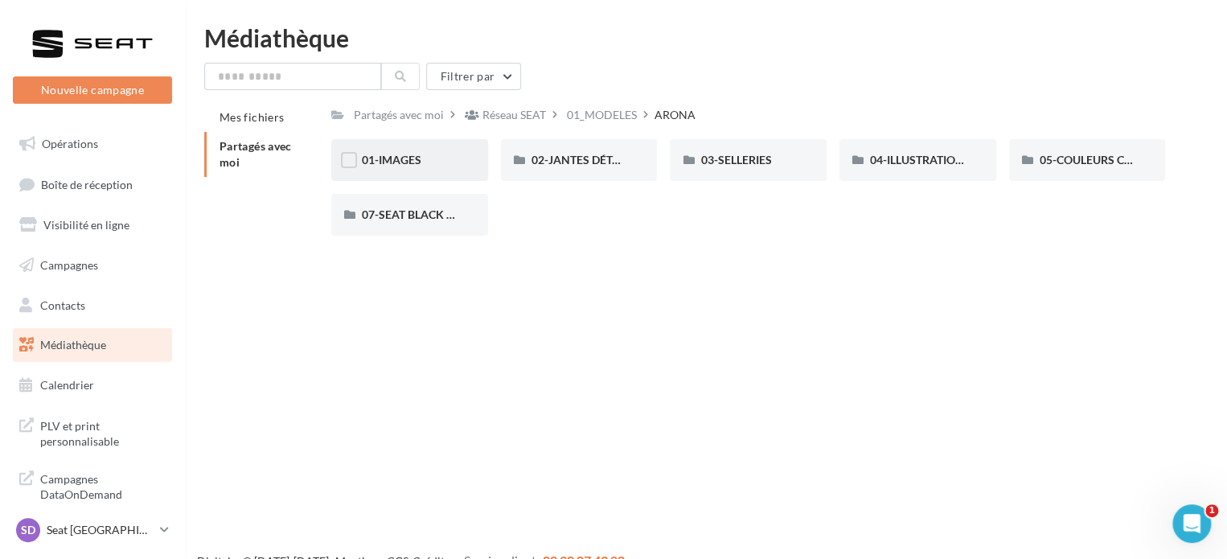
click at [444, 160] on div "01-IMAGES" at bounding box center [410, 160] width 96 height 16
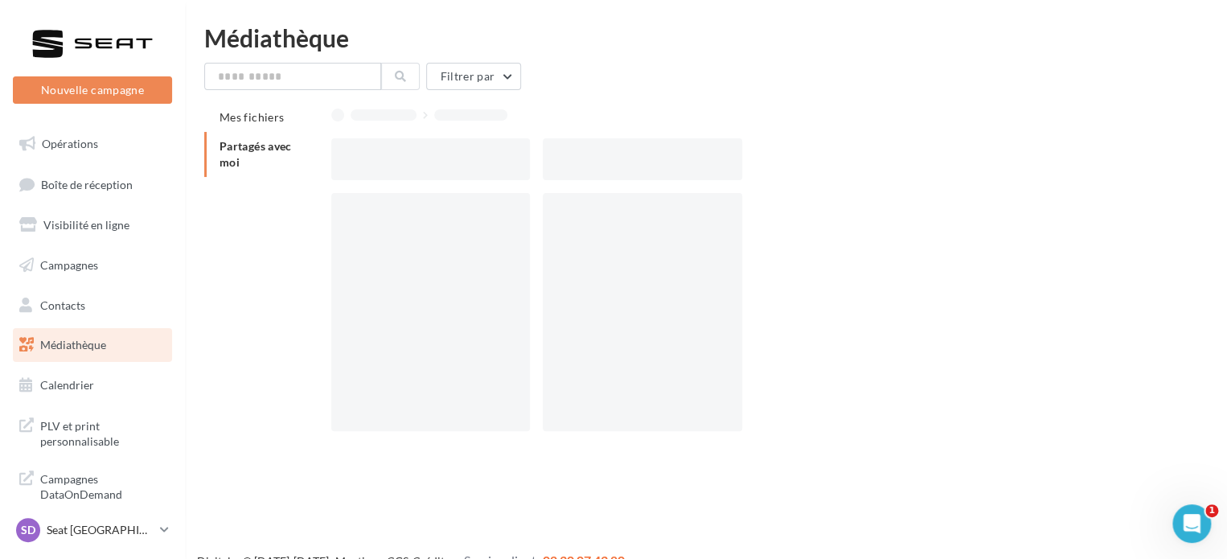
click at [444, 160] on div at bounding box center [430, 159] width 199 height 42
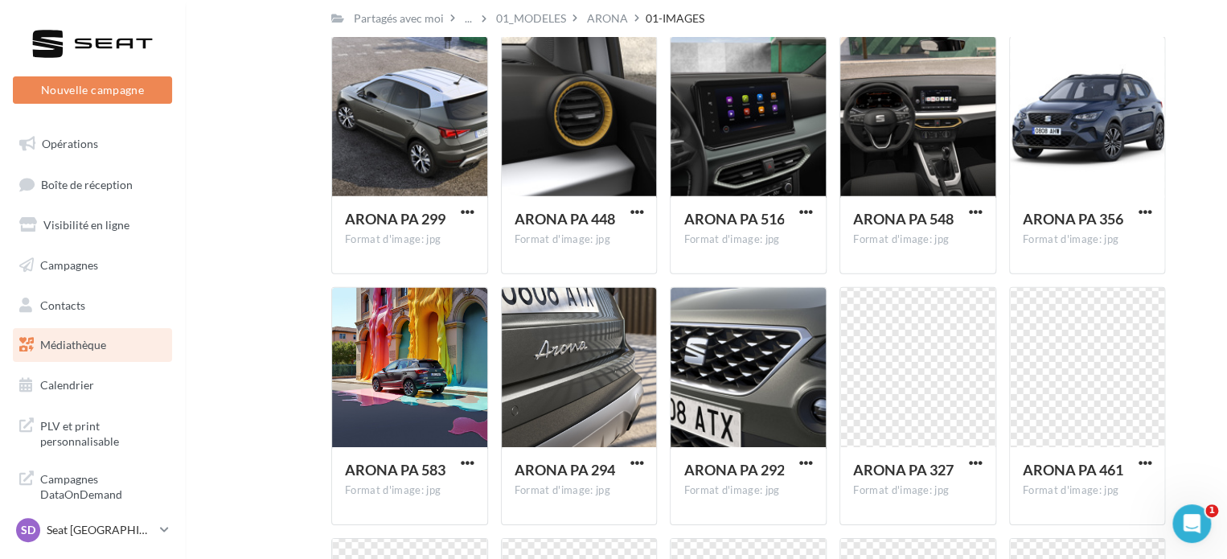
scroll to position [2434, 0]
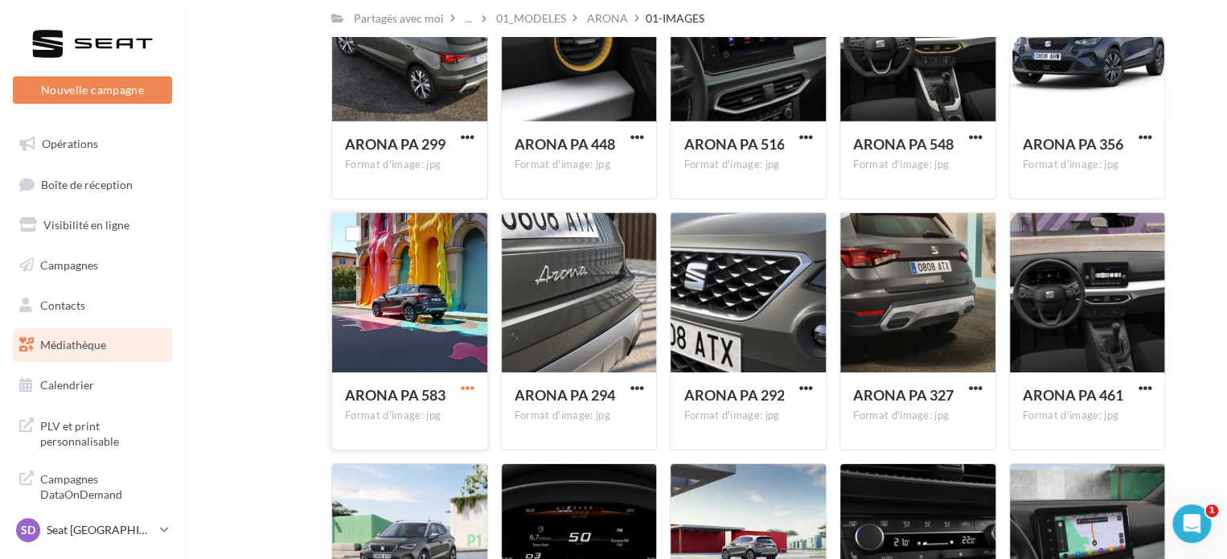
click at [472, 389] on span "button" at bounding box center [468, 388] width 14 height 14
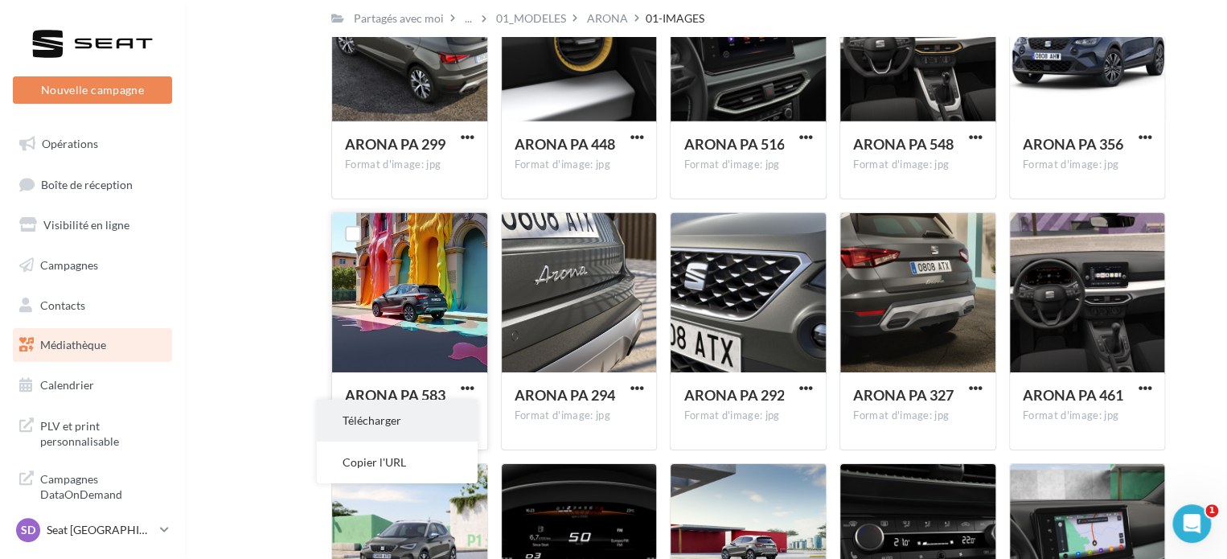
click at [415, 420] on button "Télécharger" at bounding box center [397, 420] width 161 height 42
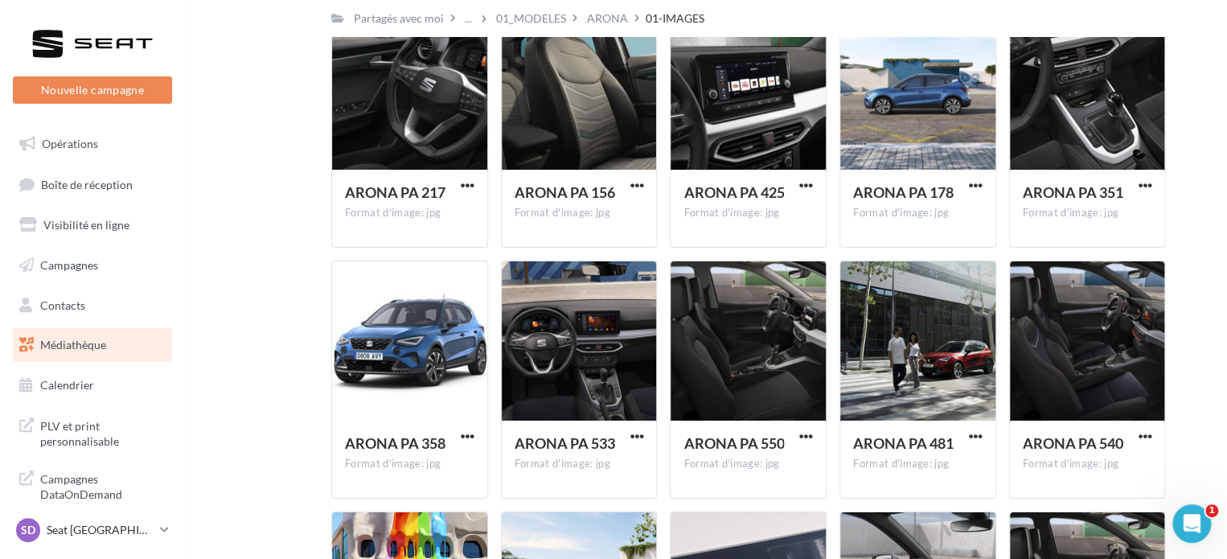
scroll to position [6138, 0]
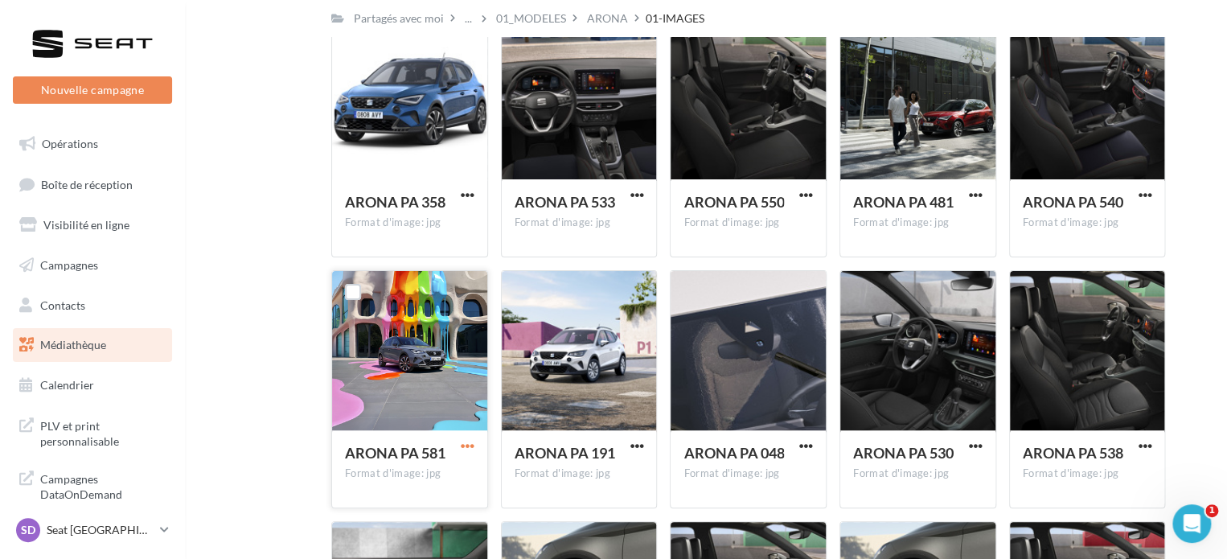
click at [471, 444] on span "button" at bounding box center [468, 446] width 14 height 14
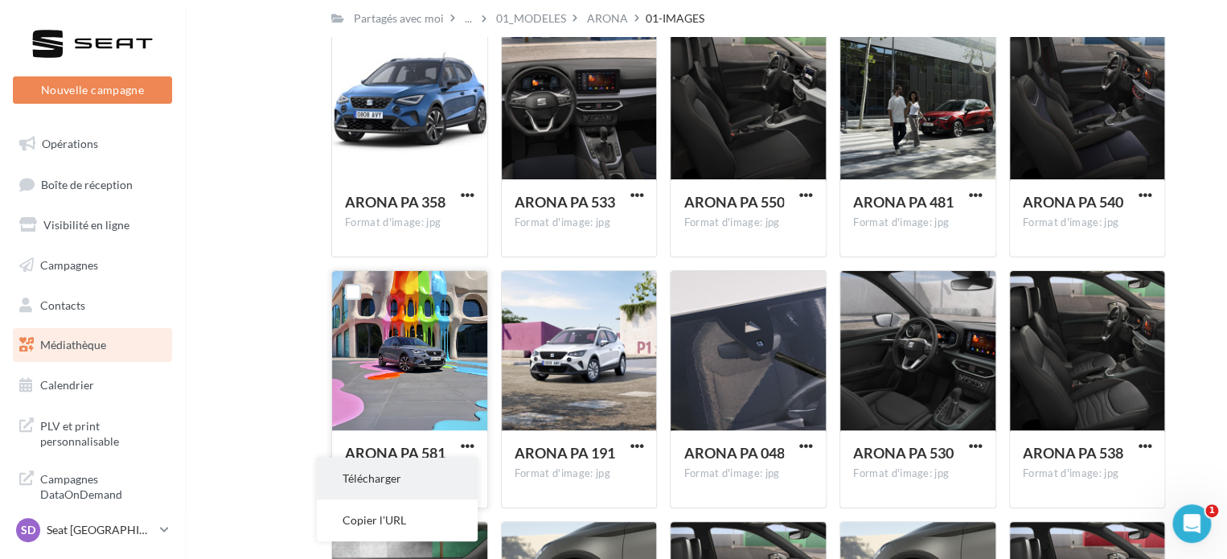
click at [408, 481] on button "Télécharger" at bounding box center [397, 478] width 161 height 42
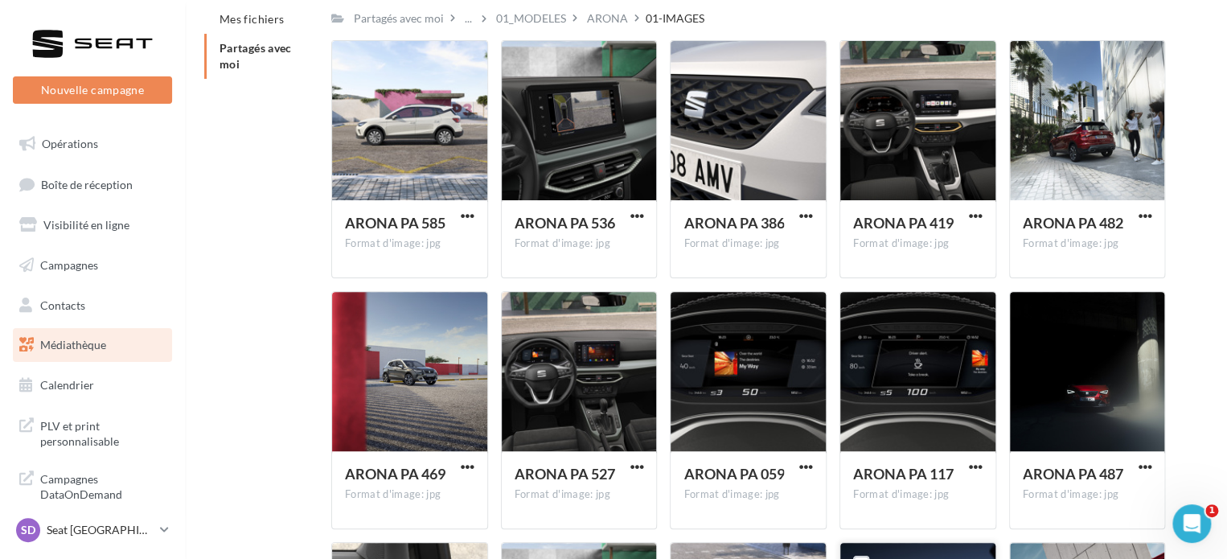
scroll to position [0, 0]
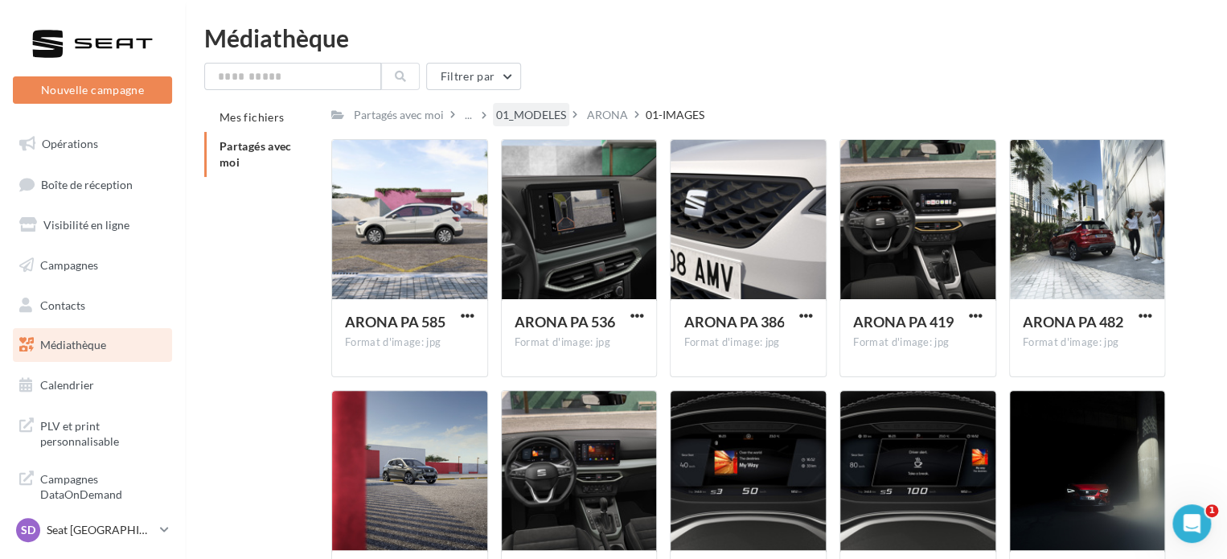
click at [532, 115] on div "01_MODELES" at bounding box center [531, 115] width 70 height 16
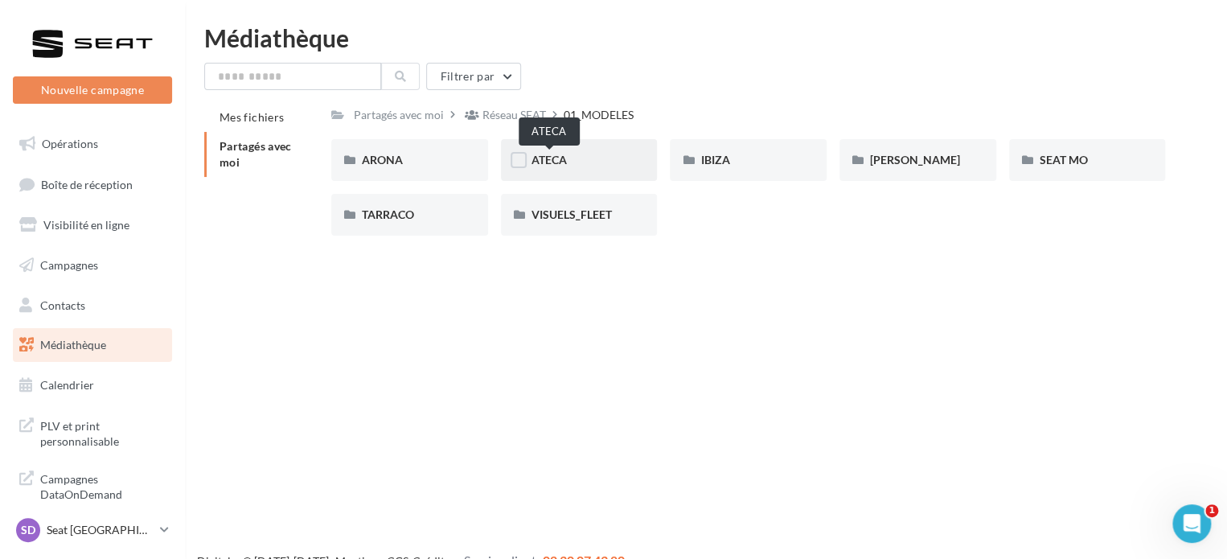
click at [559, 154] on span "ATECA" at bounding box center [548, 160] width 35 height 14
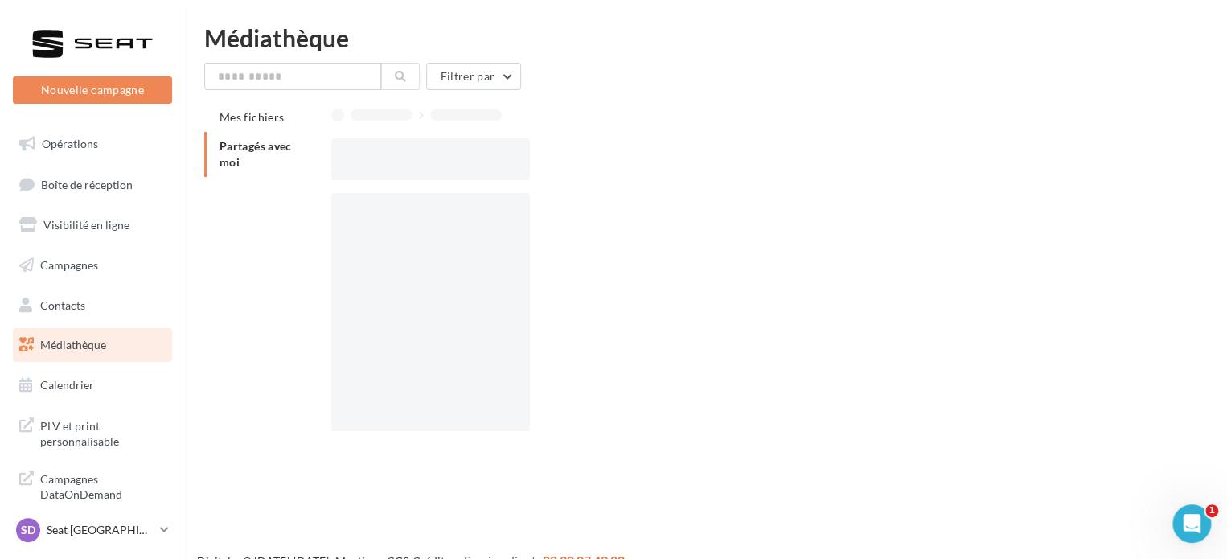
click at [559, 154] on div at bounding box center [754, 159] width 846 height 42
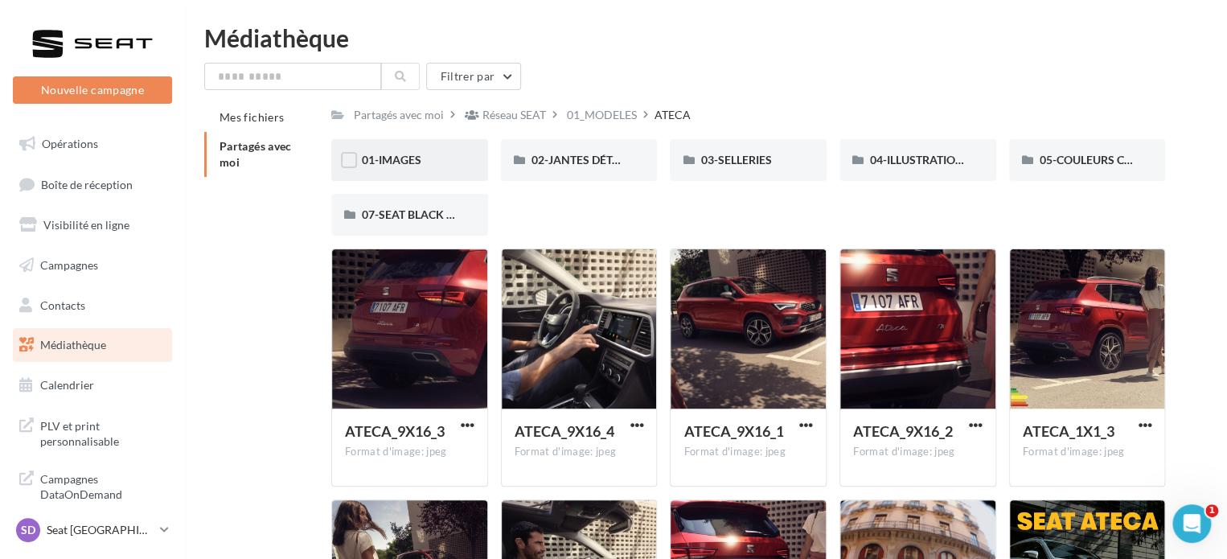
click at [397, 151] on div "01-IMAGES" at bounding box center [409, 160] width 157 height 42
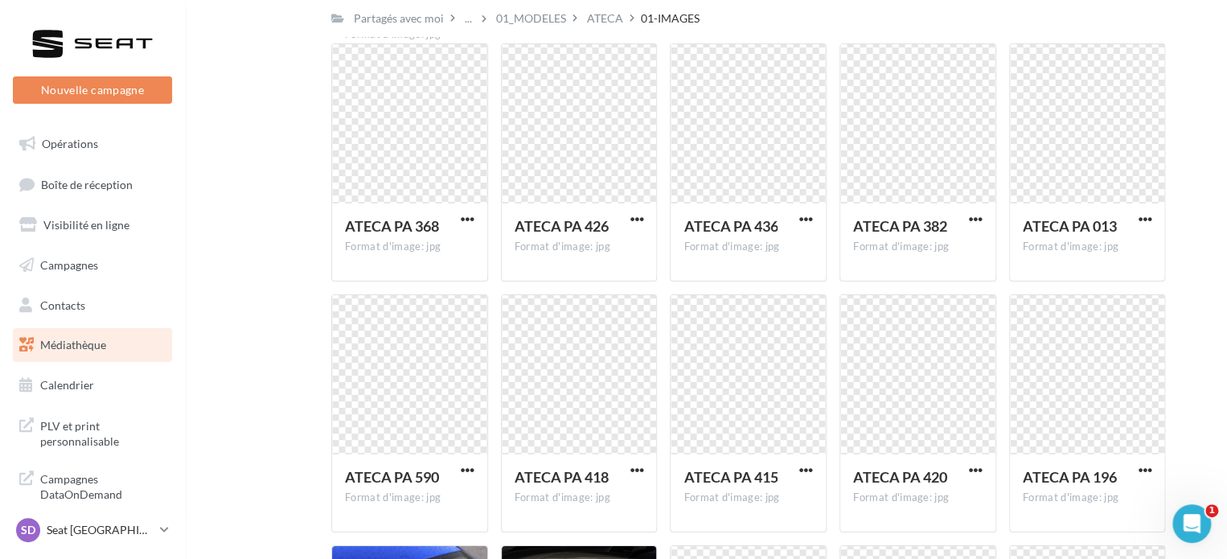
scroll to position [3039, 0]
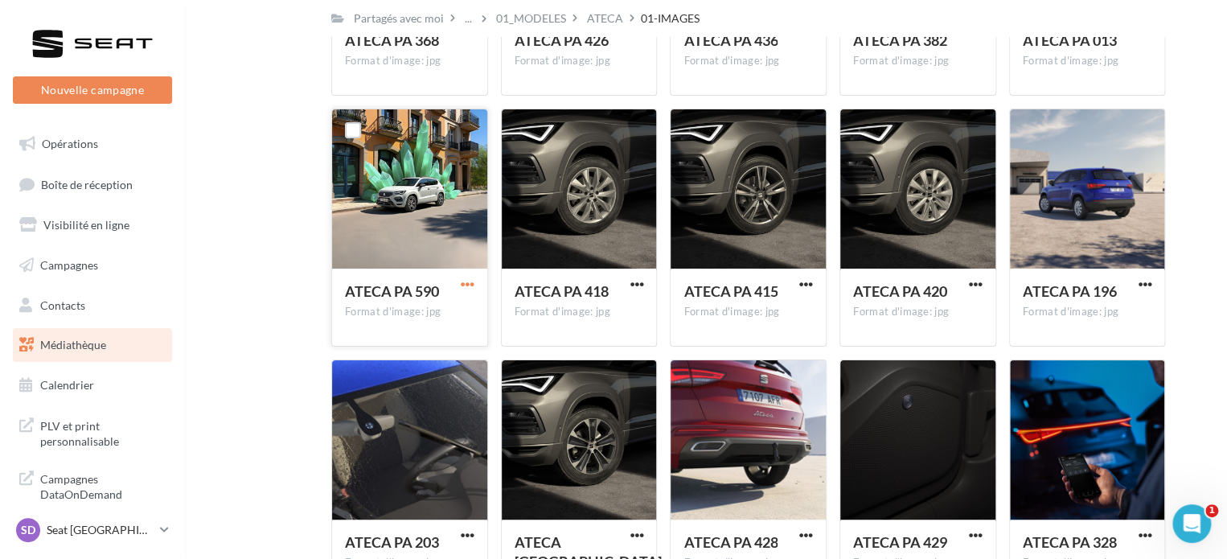
click at [465, 285] on span "button" at bounding box center [468, 284] width 14 height 14
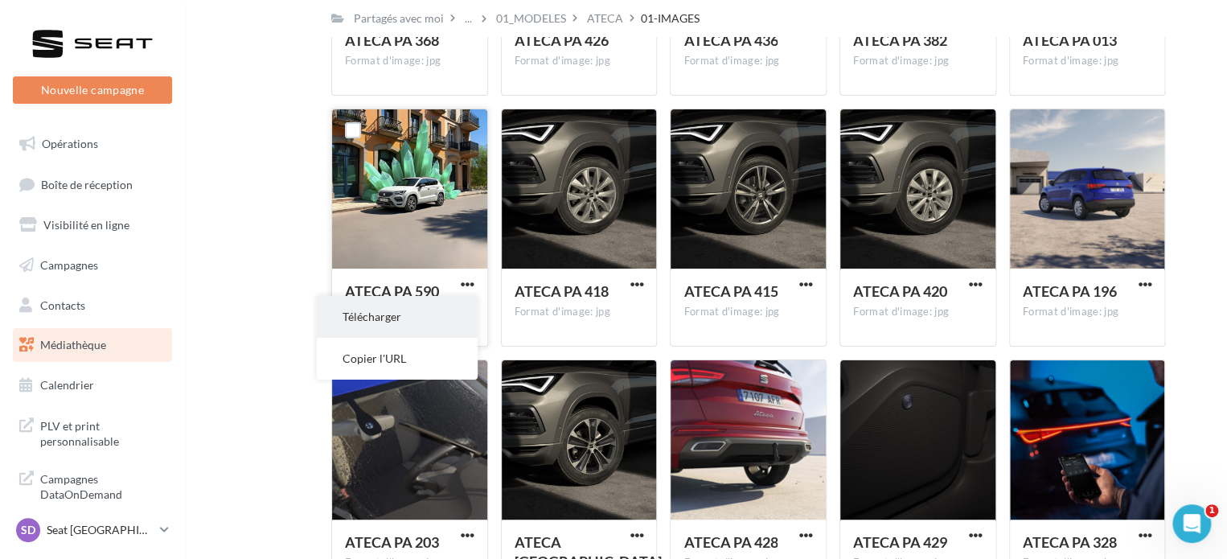
click at [422, 311] on button "Télécharger" at bounding box center [397, 317] width 161 height 42
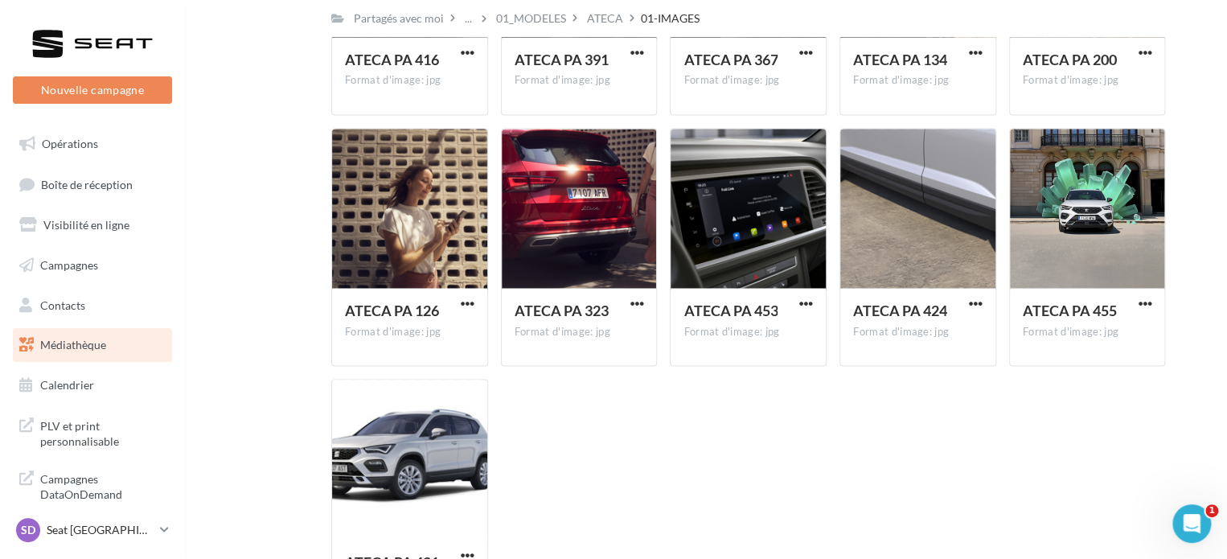
scroll to position [4414, 0]
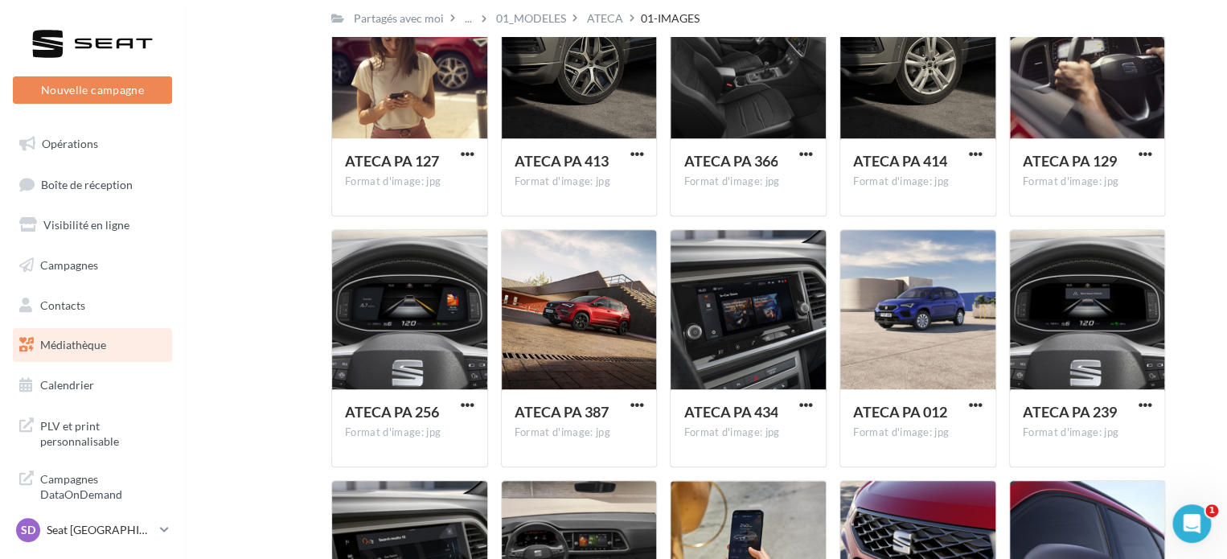
scroll to position [0, 0]
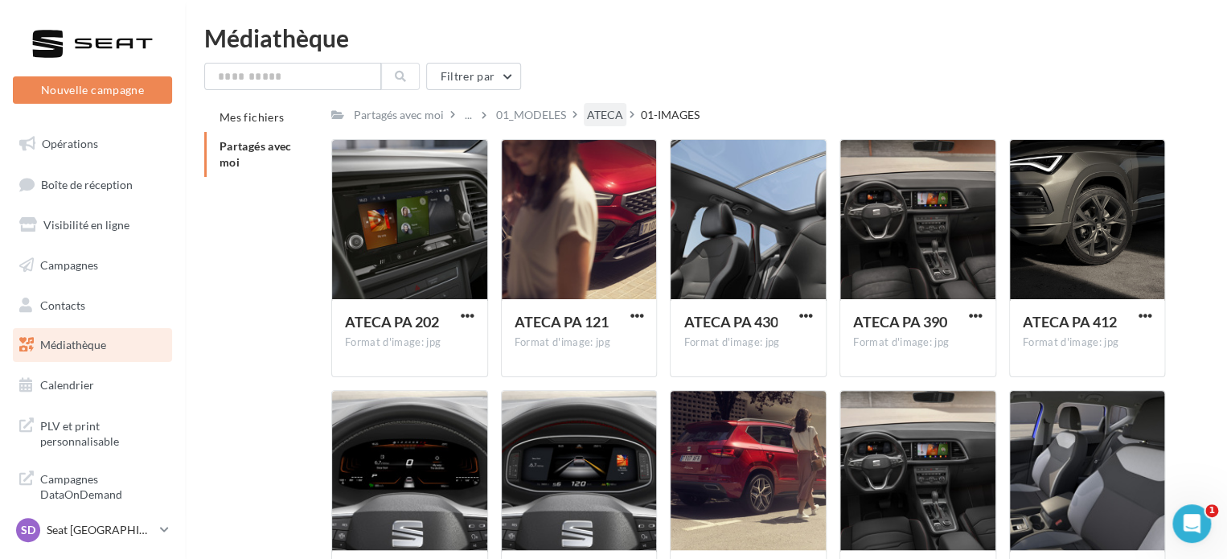
click at [602, 118] on div "ATECA" at bounding box center [605, 115] width 36 height 16
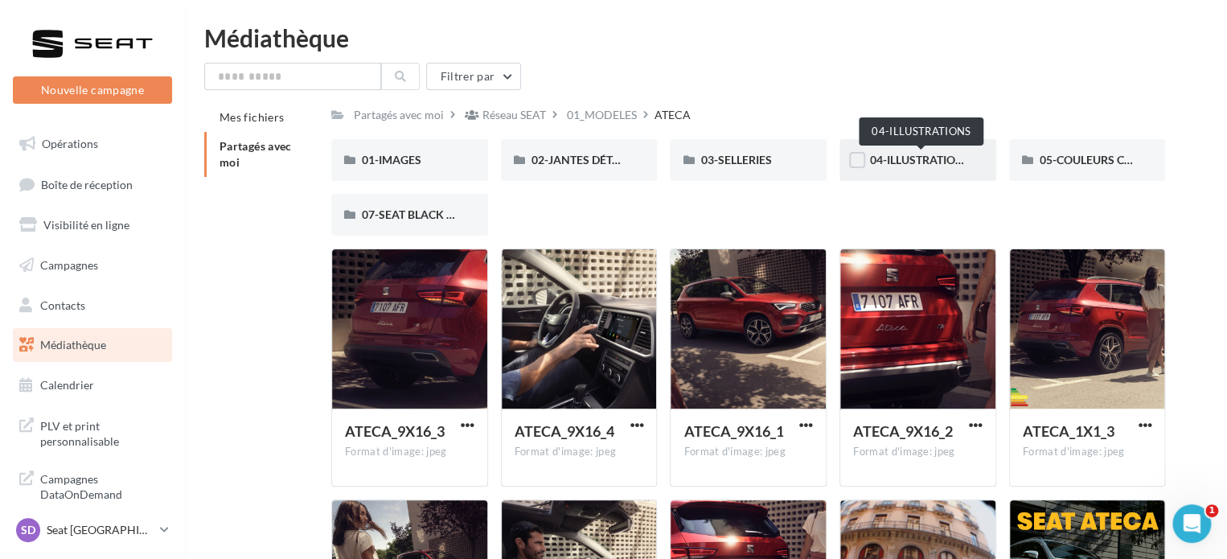
click at [922, 165] on span "04-ILLUSTRATIONS" at bounding box center [920, 160] width 100 height 14
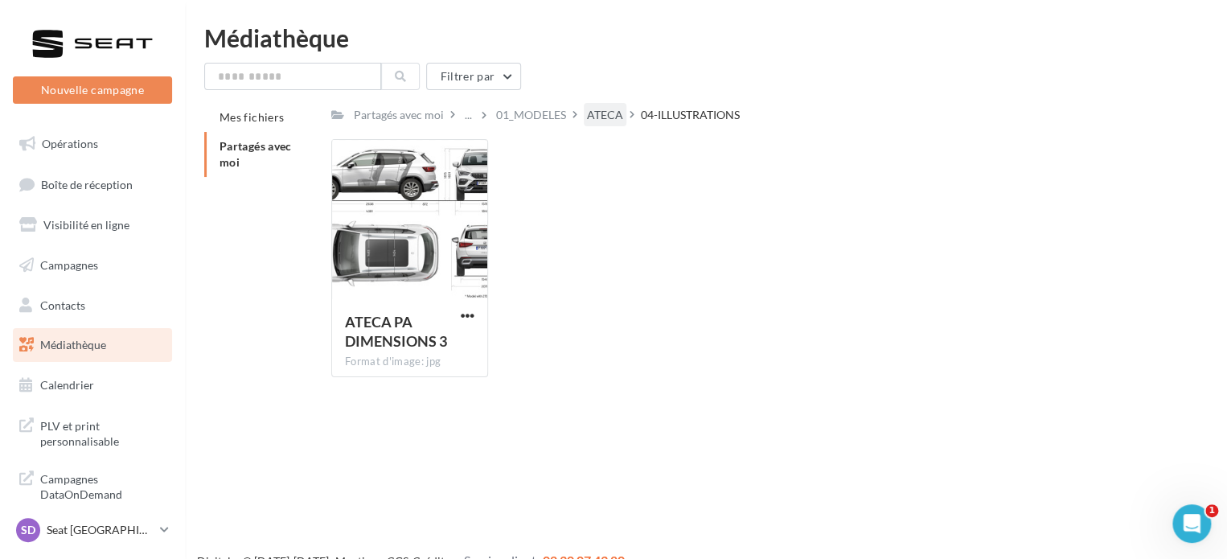
click at [608, 118] on div "ATECA" at bounding box center [605, 115] width 36 height 16
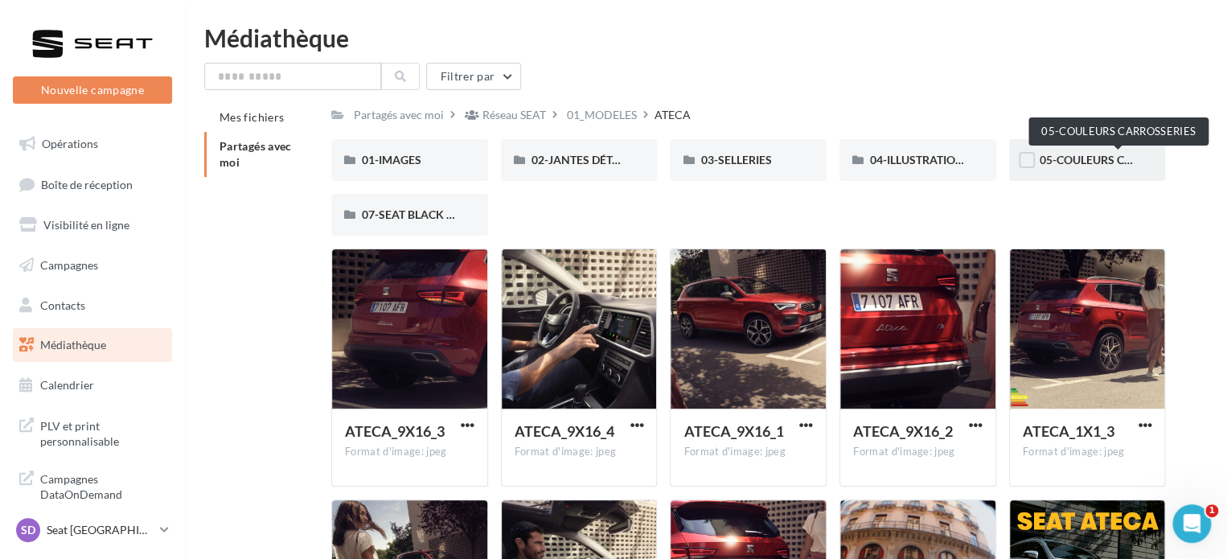
click at [1090, 154] on span "05-COULEURS CARROSSERIES" at bounding box center [1118, 160] width 158 height 14
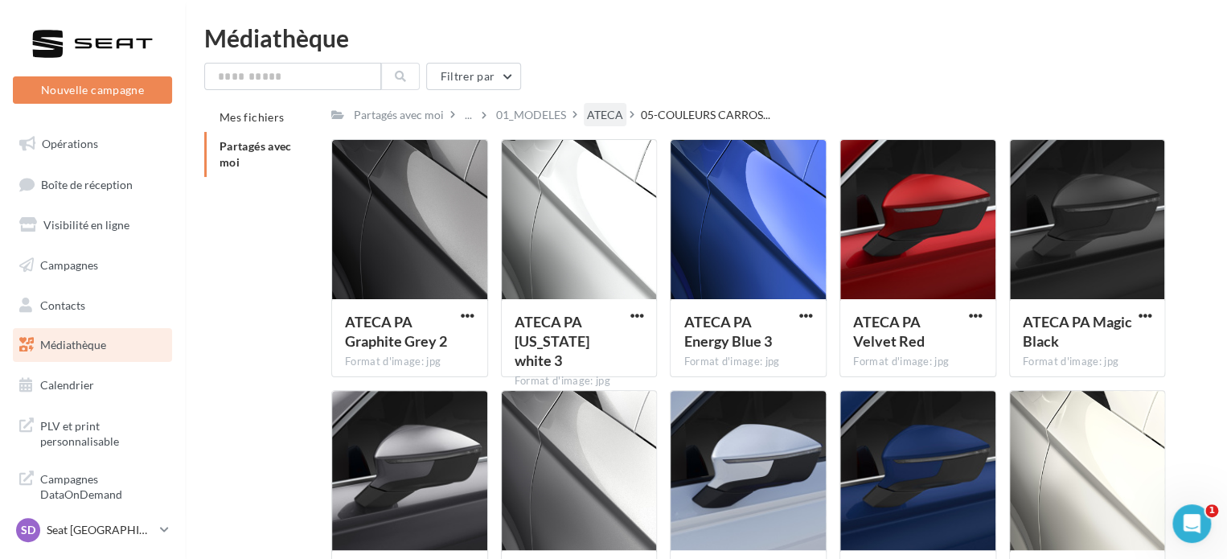
click at [597, 122] on div "ATECA" at bounding box center [605, 115] width 36 height 16
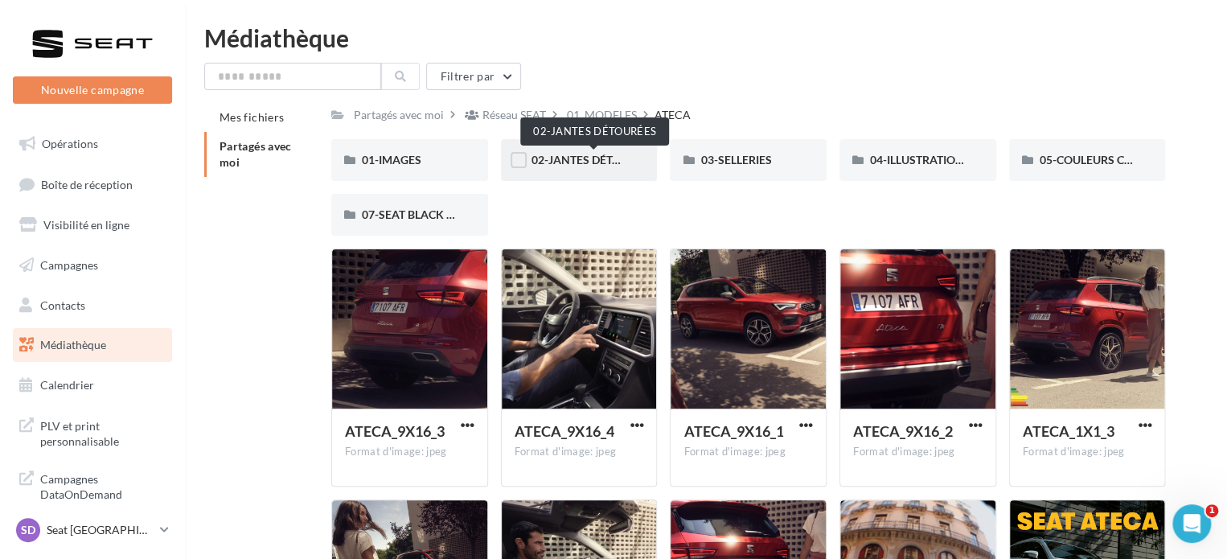
click at [582, 158] on span "02-JANTES DÉTOURÉES" at bounding box center [593, 160] width 124 height 14
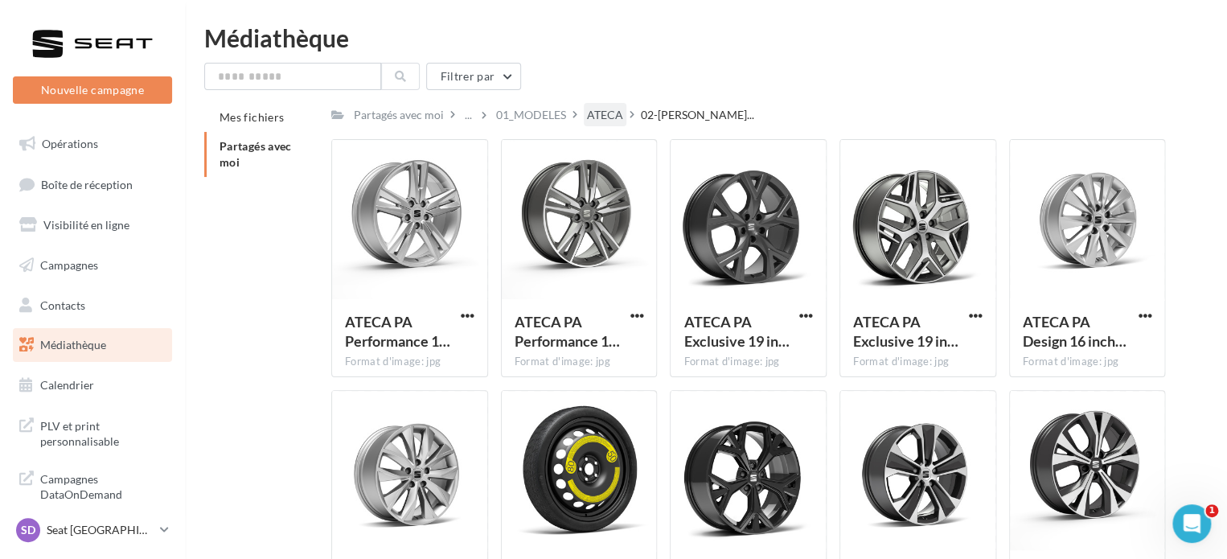
click at [595, 118] on div "ATECA" at bounding box center [605, 115] width 36 height 16
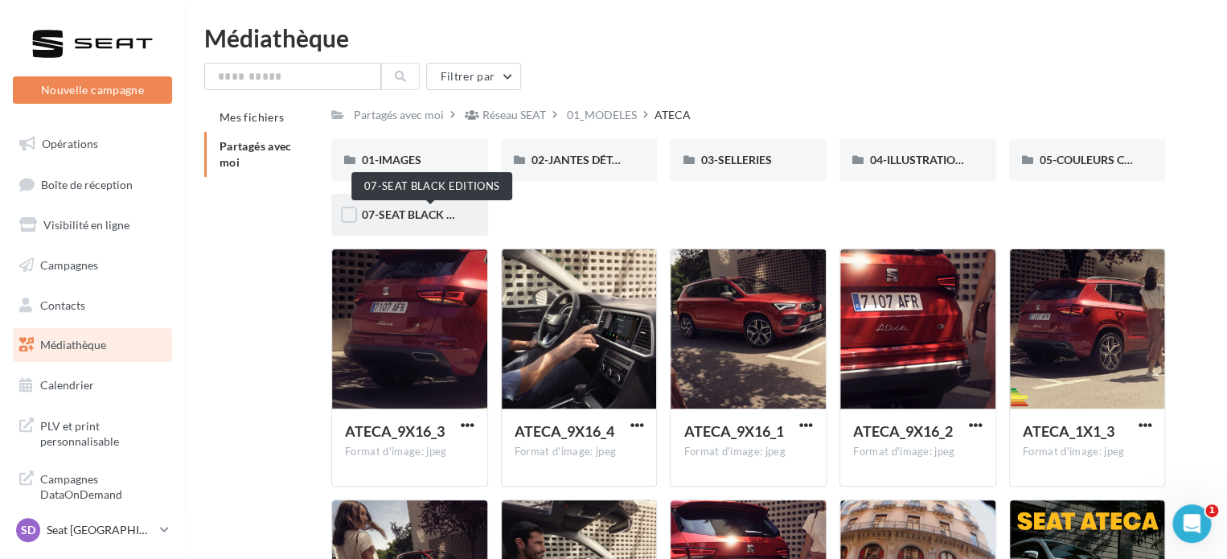
click at [400, 215] on span "07-SEAT BLACK EDITIONS" at bounding box center [430, 214] width 136 height 14
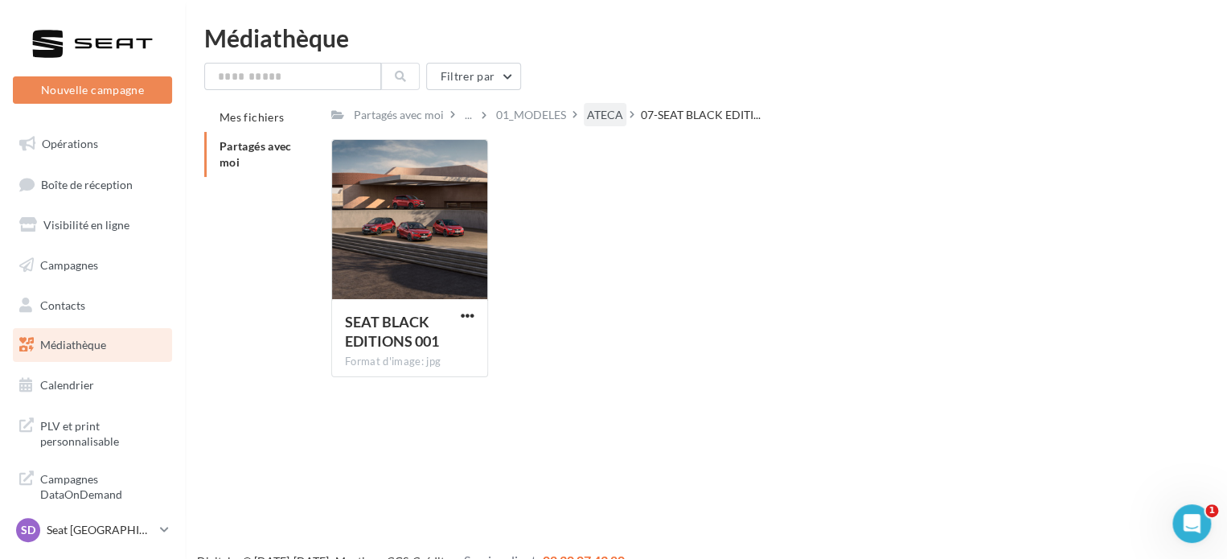
click at [608, 116] on div "ATECA" at bounding box center [605, 115] width 36 height 16
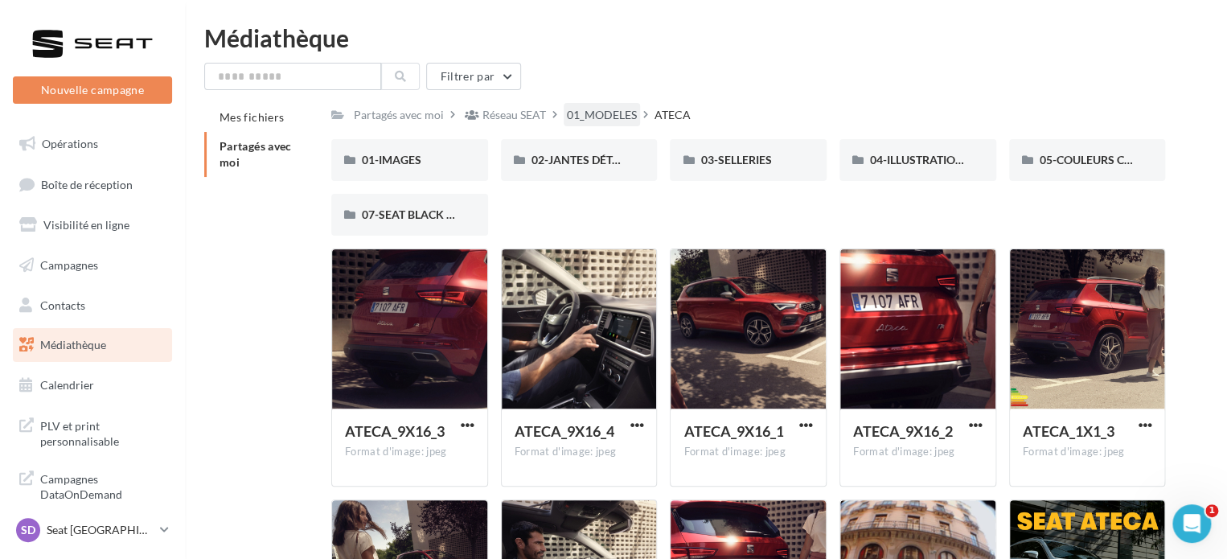
click at [600, 115] on div "01_MODELES" at bounding box center [602, 115] width 70 height 16
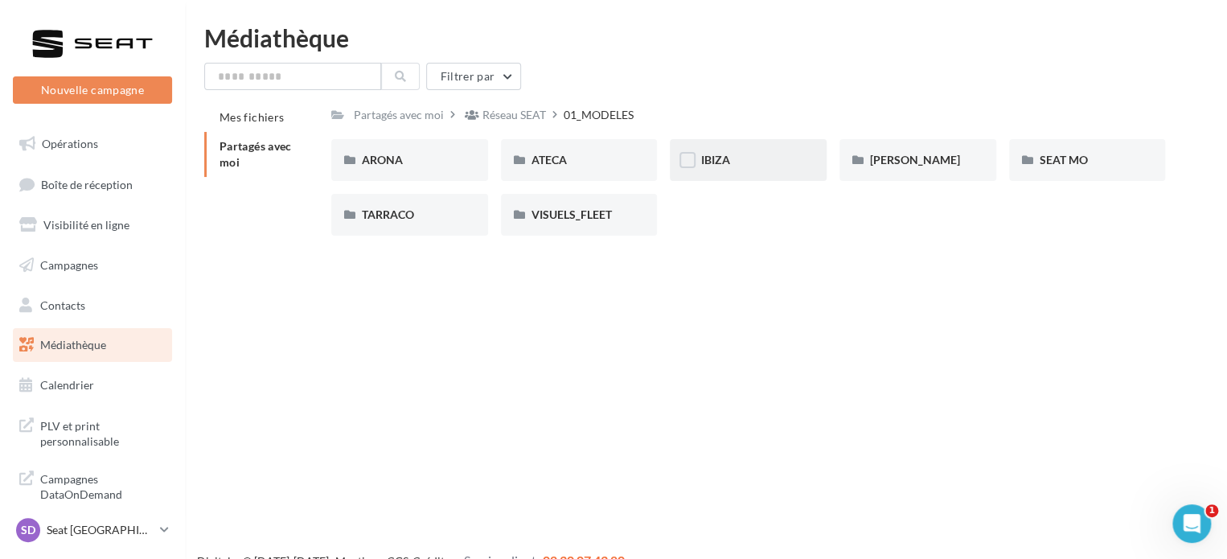
click at [756, 156] on div "IBIZA" at bounding box center [748, 160] width 96 height 16
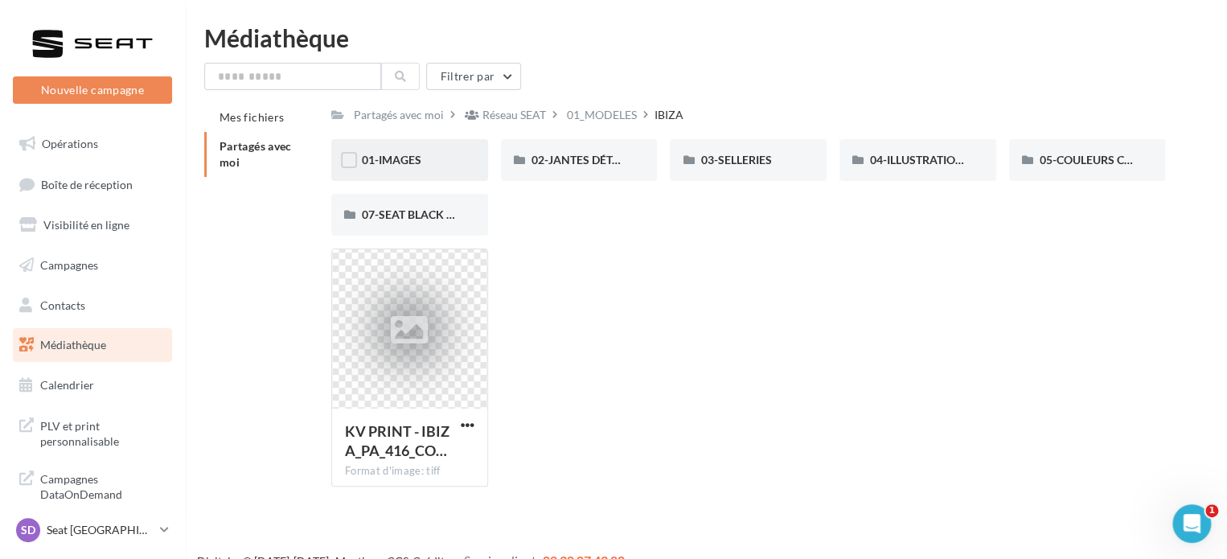
click at [403, 153] on div "01-IMAGES" at bounding box center [410, 160] width 96 height 16
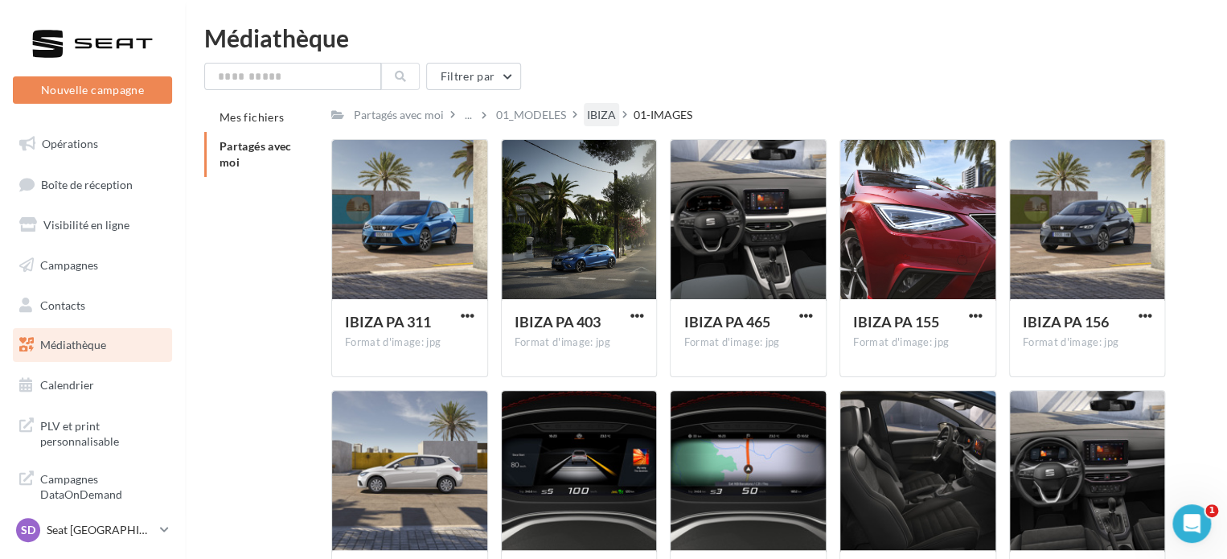
click at [613, 115] on div "IBIZA" at bounding box center [601, 115] width 29 height 16
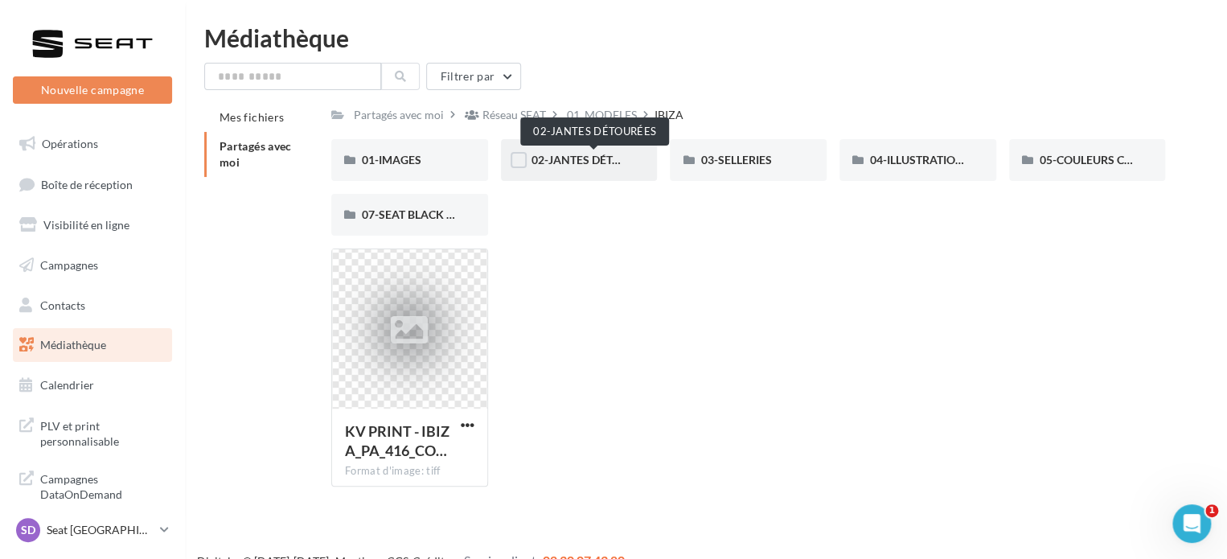
click at [577, 158] on span "02-JANTES DÉTOURÉES" at bounding box center [593, 160] width 124 height 14
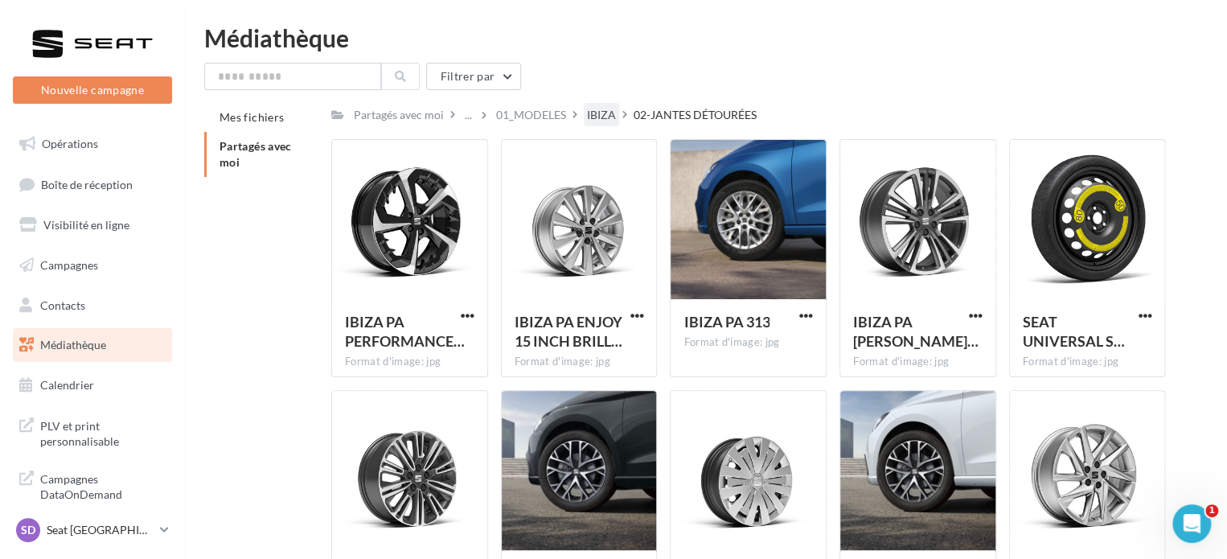
click at [598, 116] on div "IBIZA" at bounding box center [601, 115] width 29 height 16
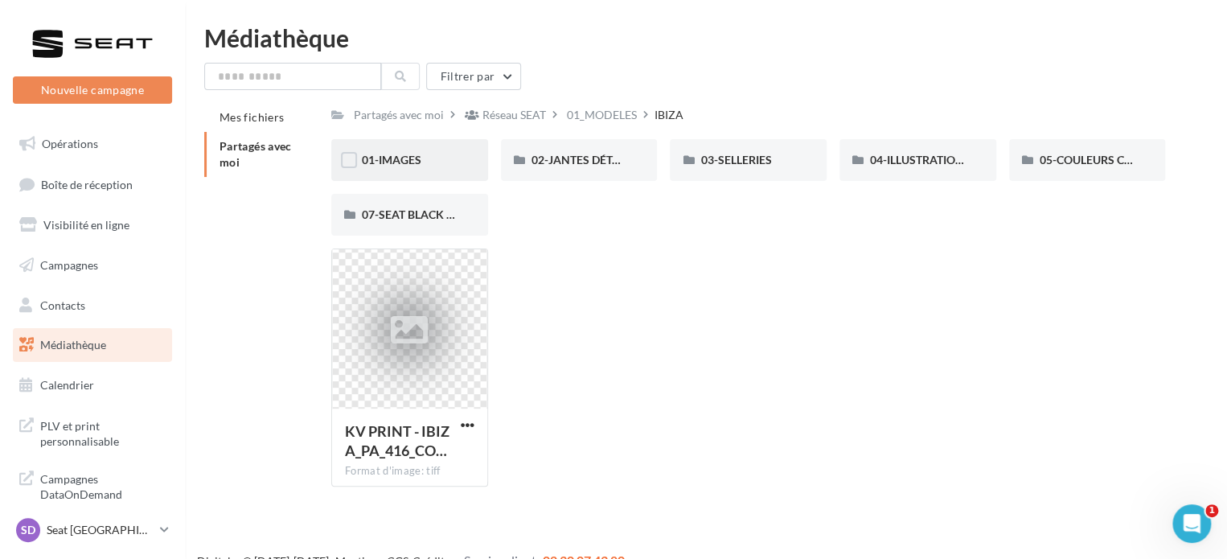
click at [421, 171] on div "01-IMAGES" at bounding box center [409, 160] width 157 height 42
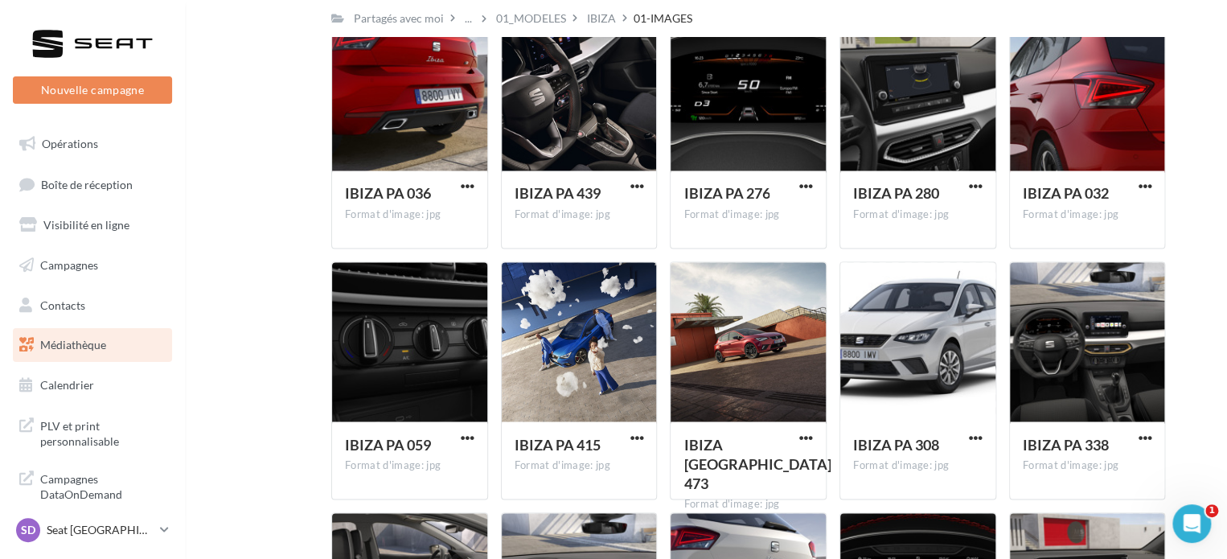
scroll to position [4492, 0]
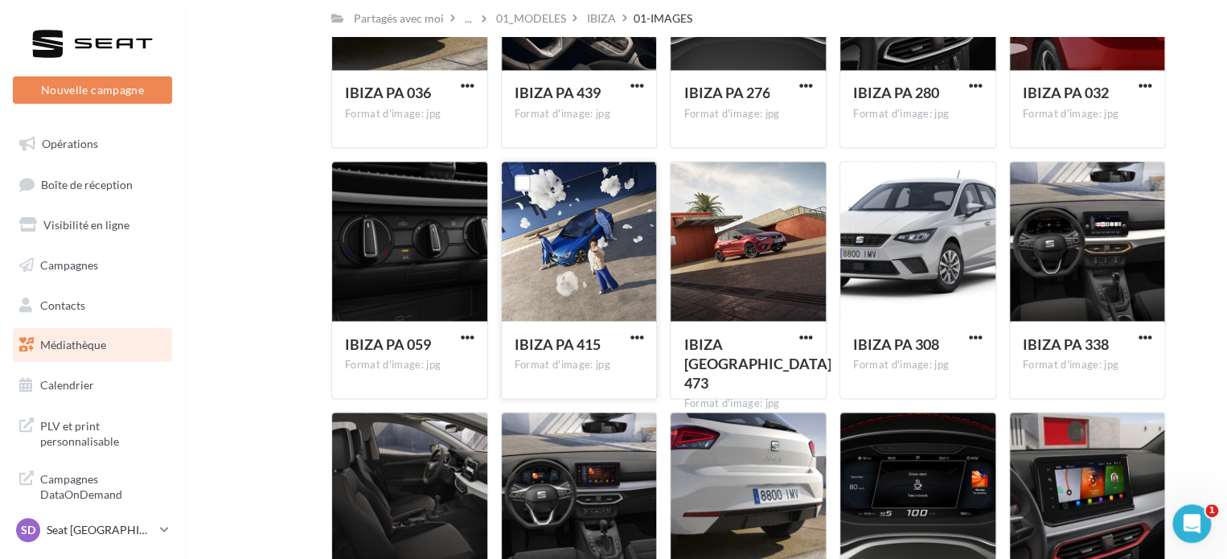
click at [627, 339] on button "button" at bounding box center [636, 338] width 20 height 16
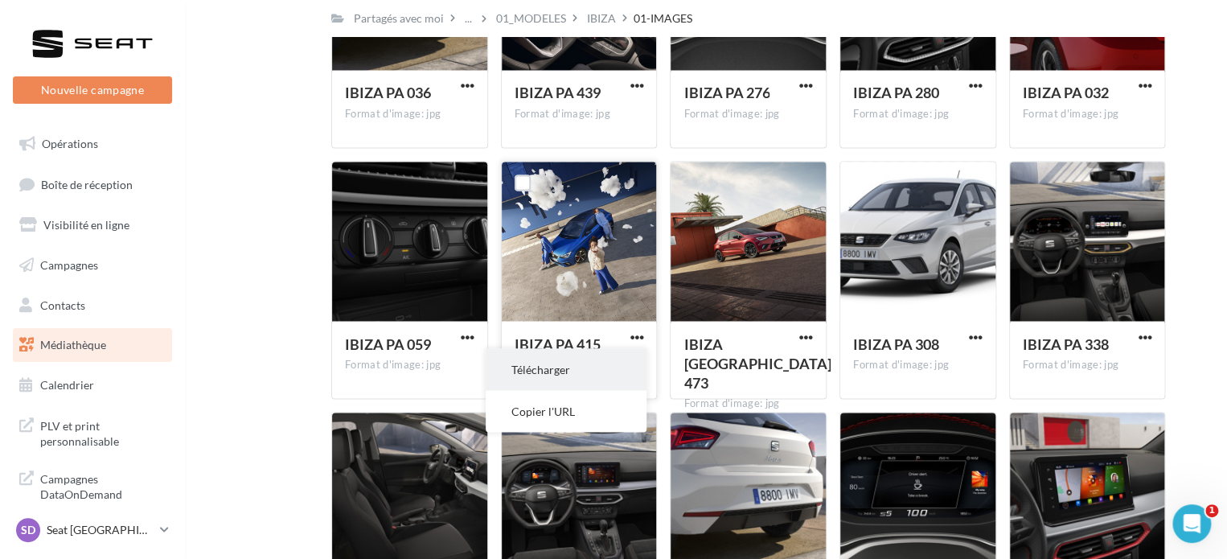
click at [595, 370] on button "Télécharger" at bounding box center [566, 369] width 161 height 42
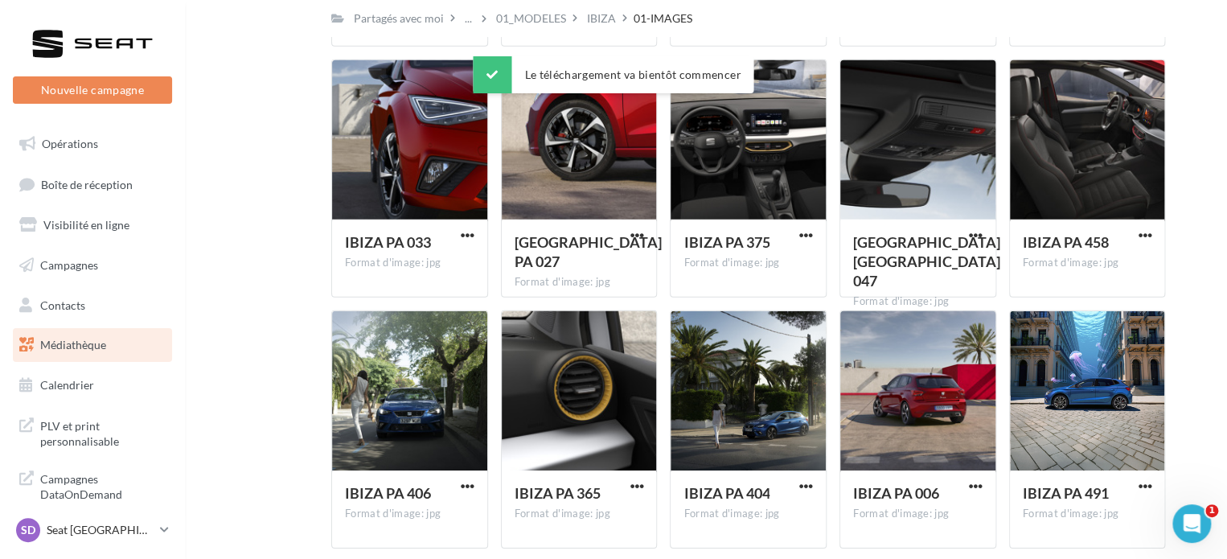
scroll to position [5520, 0]
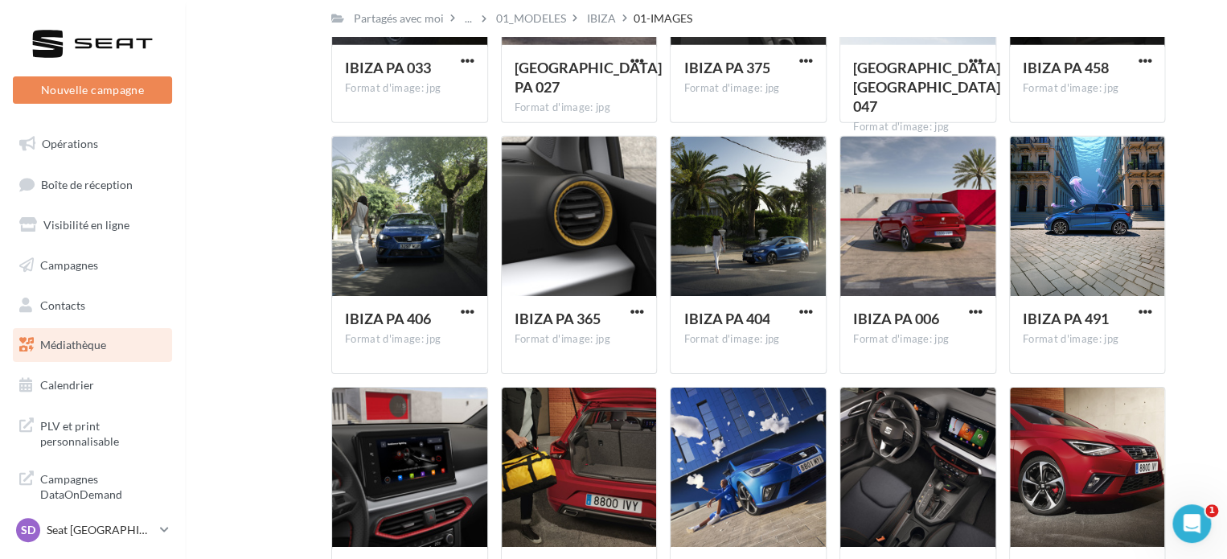
click at [1143, 309] on span "button" at bounding box center [1144, 312] width 14 height 14
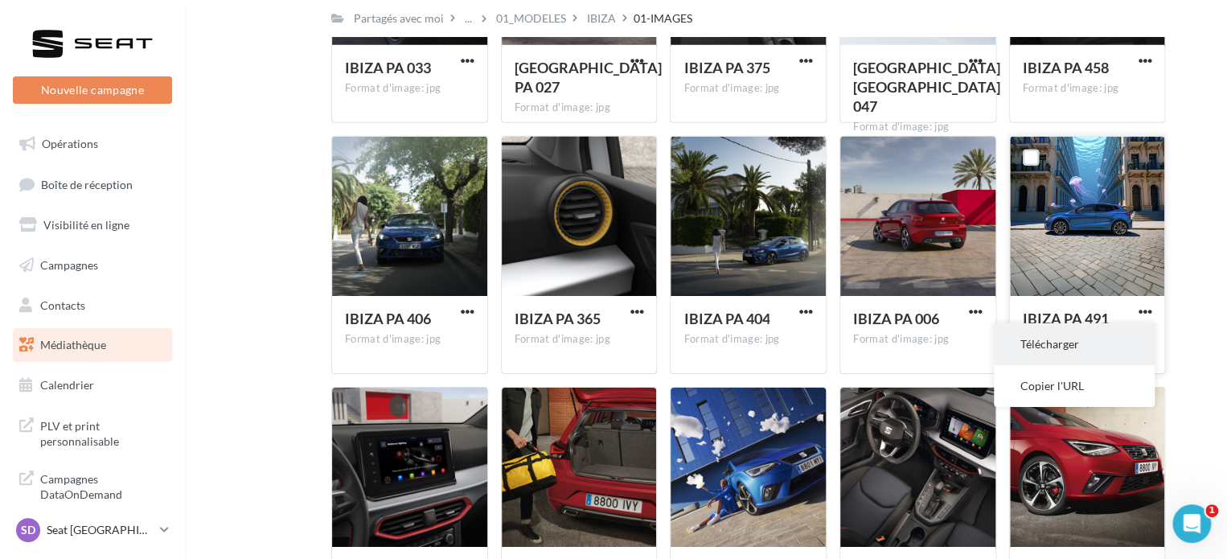
click at [1066, 353] on button "Télécharger" at bounding box center [1074, 344] width 161 height 42
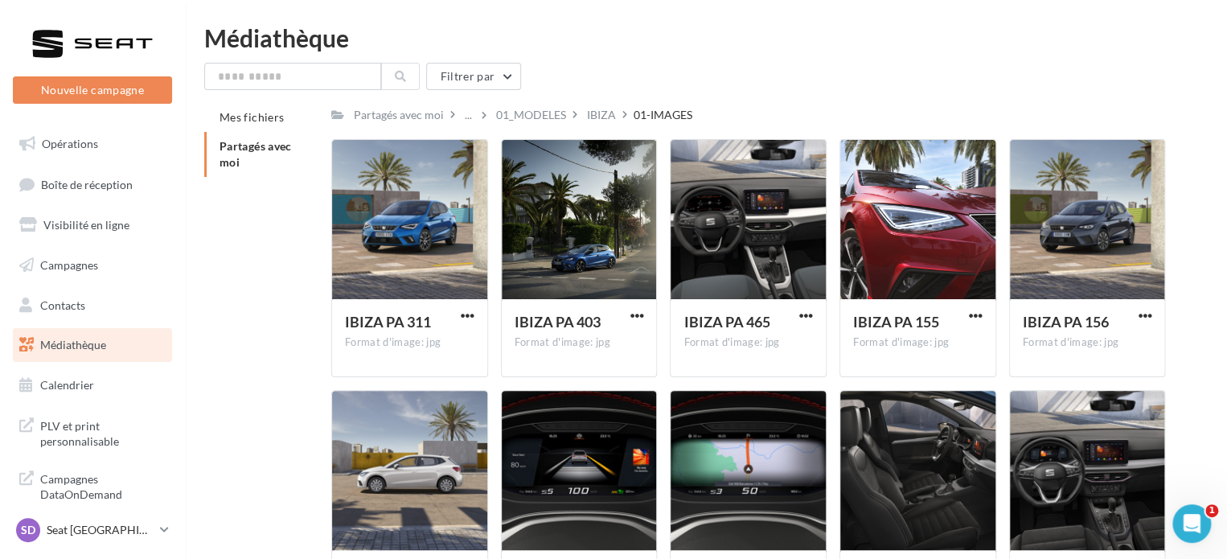
scroll to position [0, 0]
